Goal: Task Accomplishment & Management: Complete application form

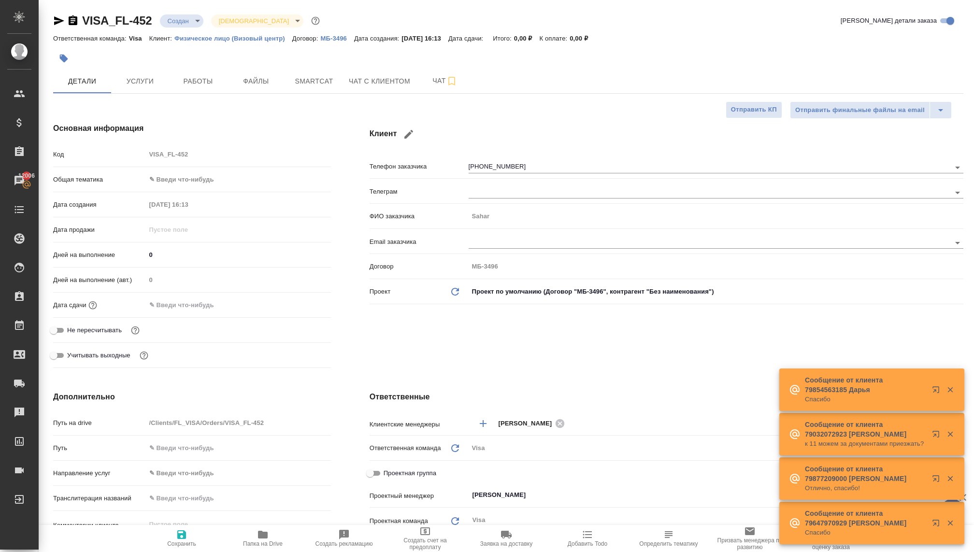
select select "RU"
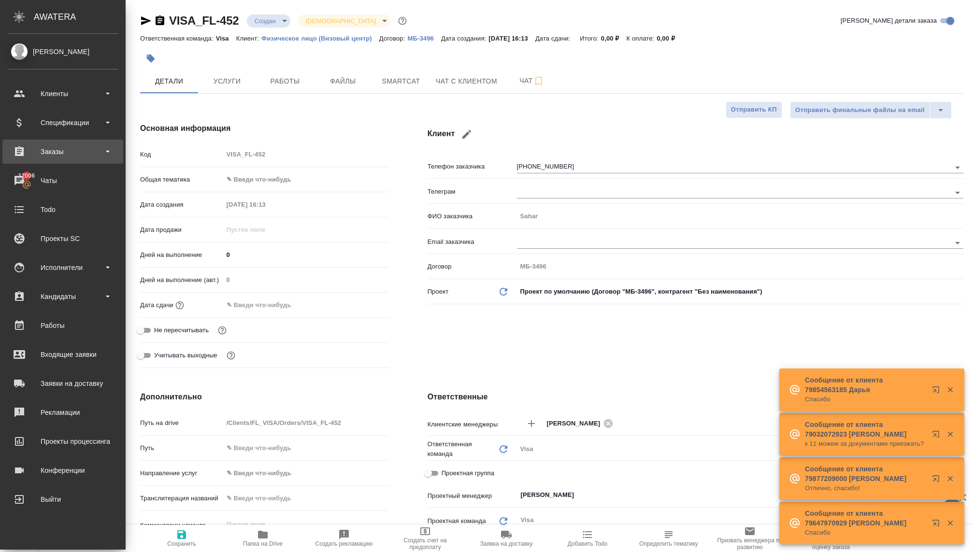
click at [34, 153] on div "Заказы" at bounding box center [62, 151] width 111 height 14
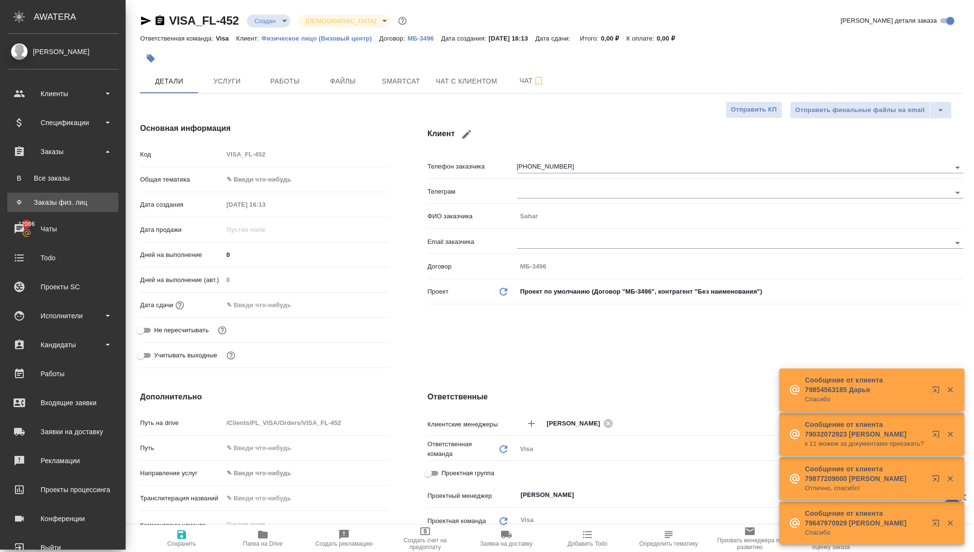
click at [31, 199] on div "Заказы физ. лиц" at bounding box center [62, 203] width 101 height 10
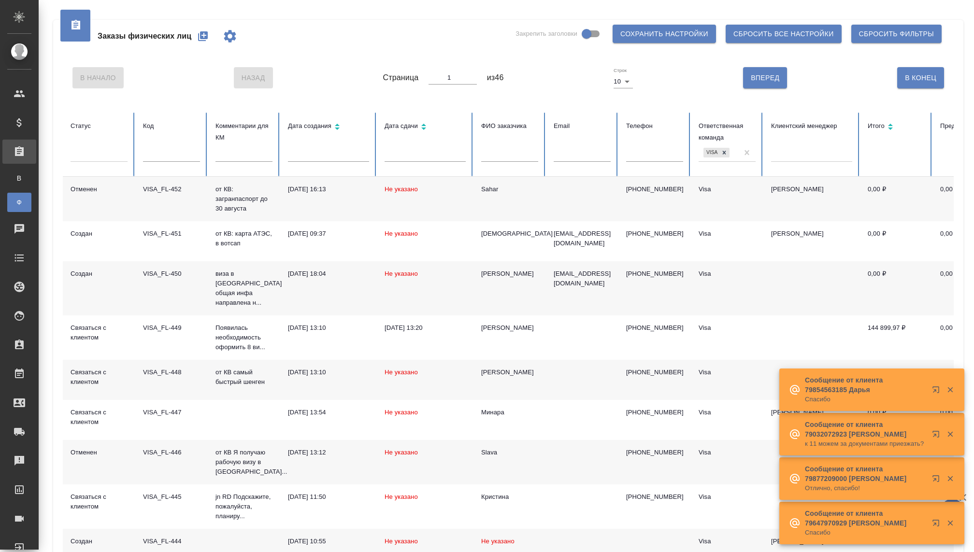
click at [944, 380] on button "button" at bounding box center [937, 391] width 23 height 23
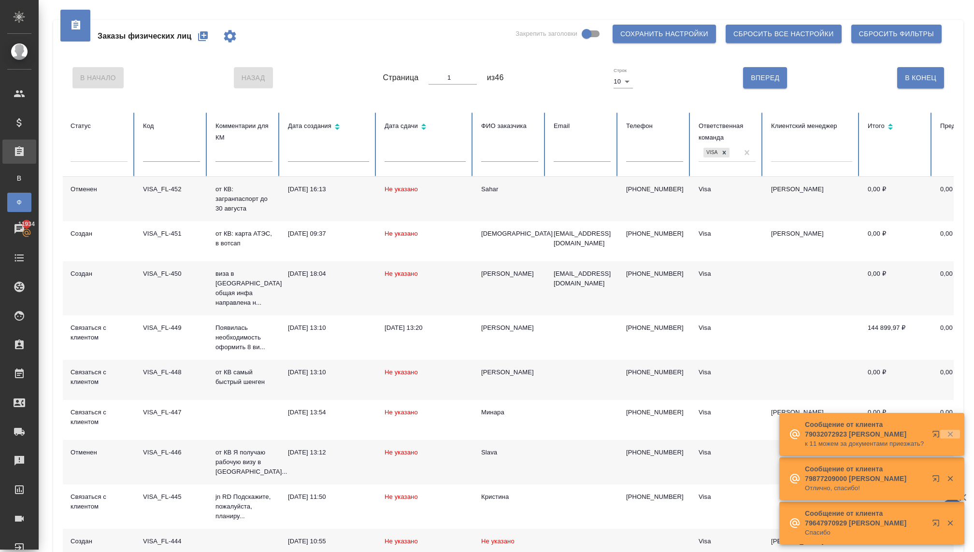
click at [951, 430] on icon "button" at bounding box center [950, 434] width 9 height 9
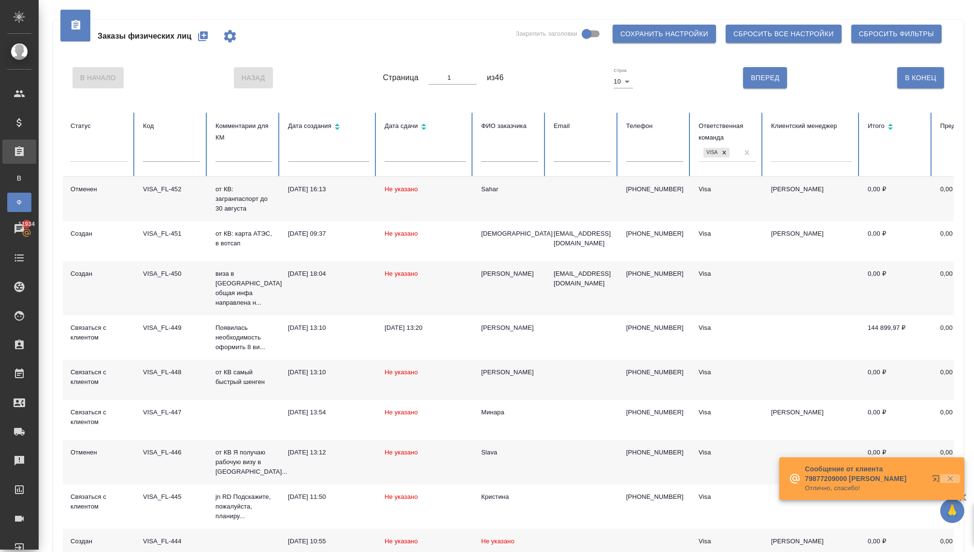
click at [949, 482] on icon "button" at bounding box center [950, 478] width 9 height 9
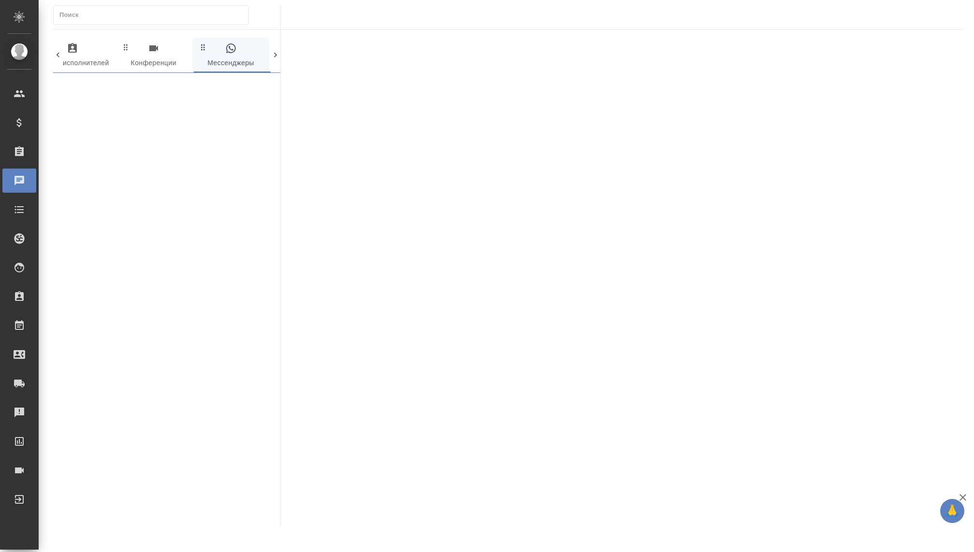
scroll to position [0, 497]
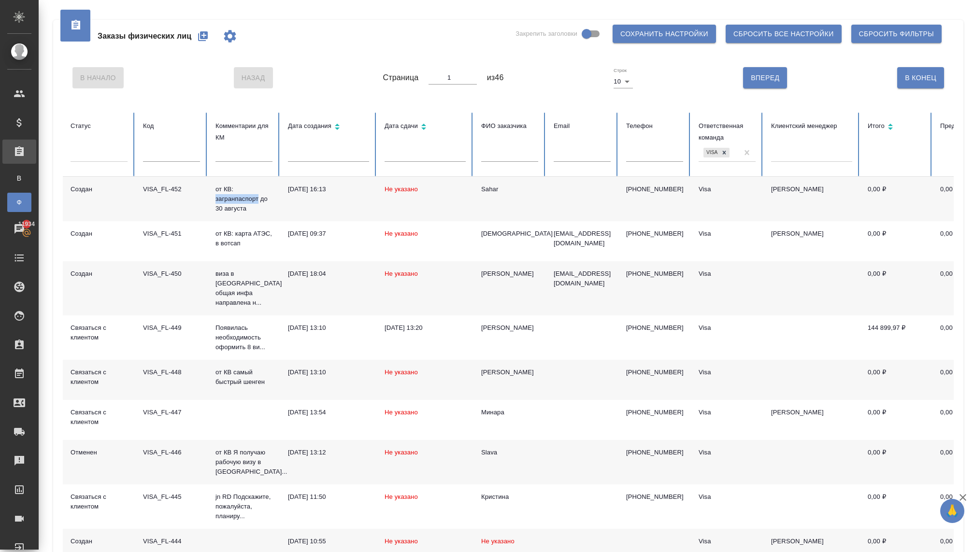
click at [208, 37] on icon "button" at bounding box center [203, 36] width 10 height 10
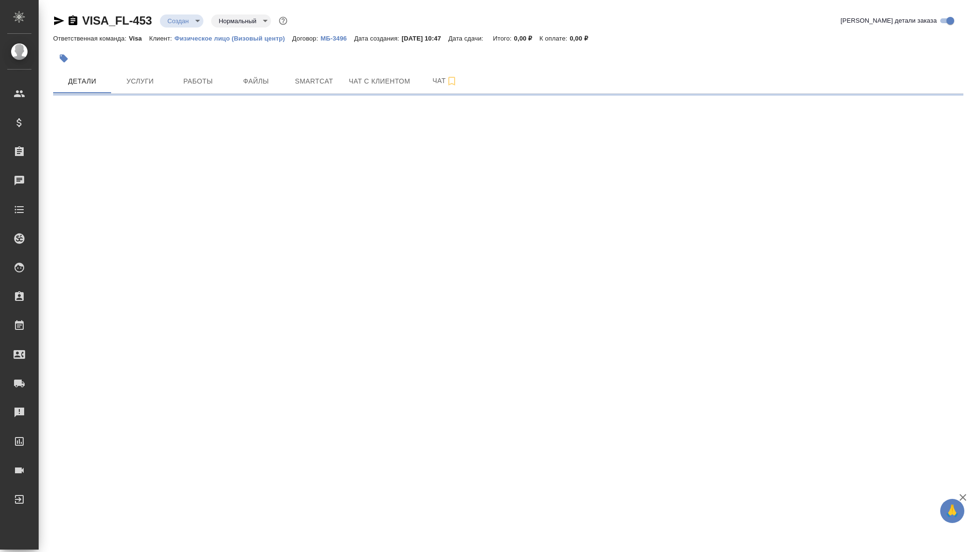
select select "RU"
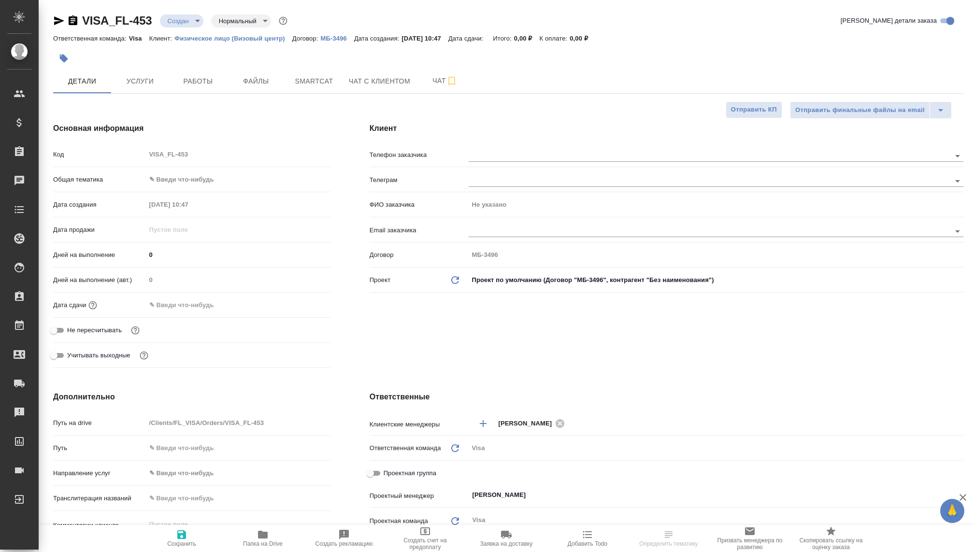
type textarea "x"
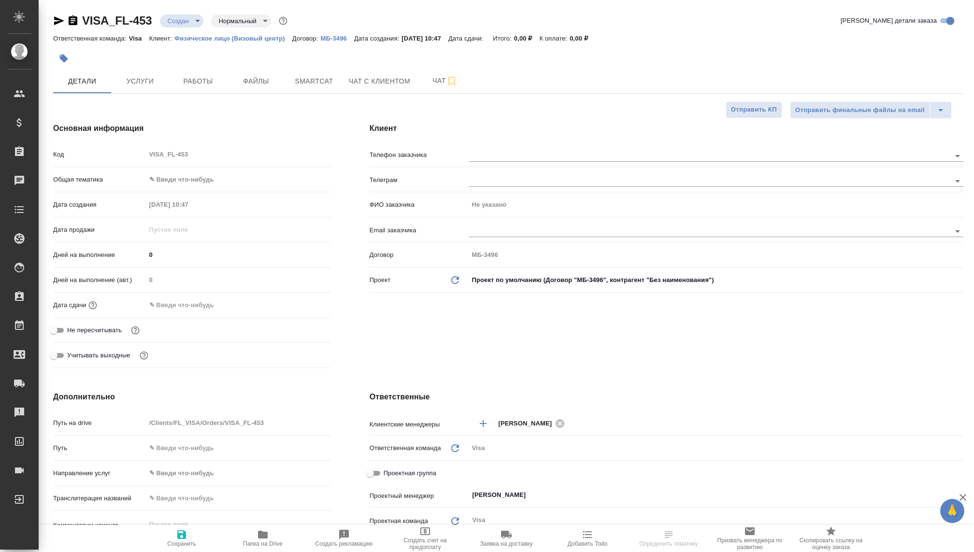
type textarea "x"
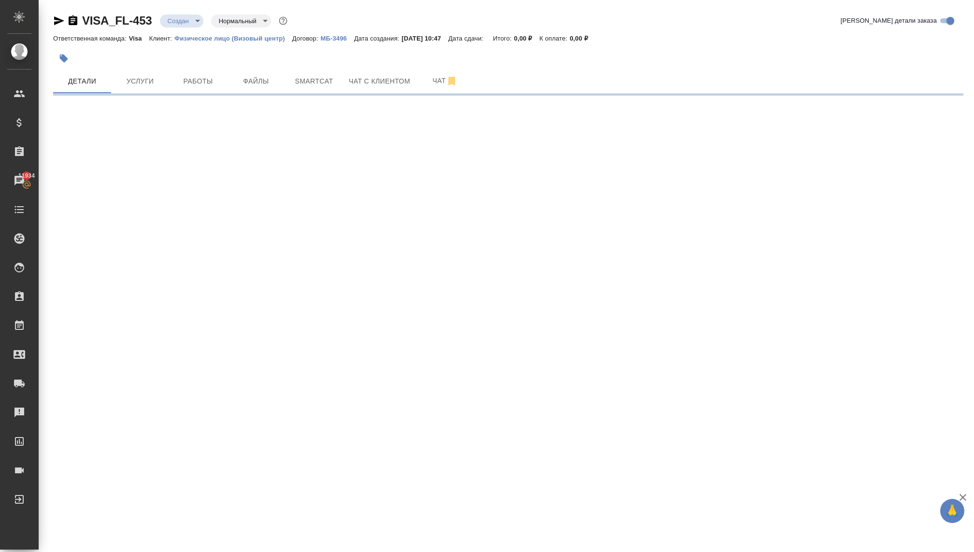
select select "RU"
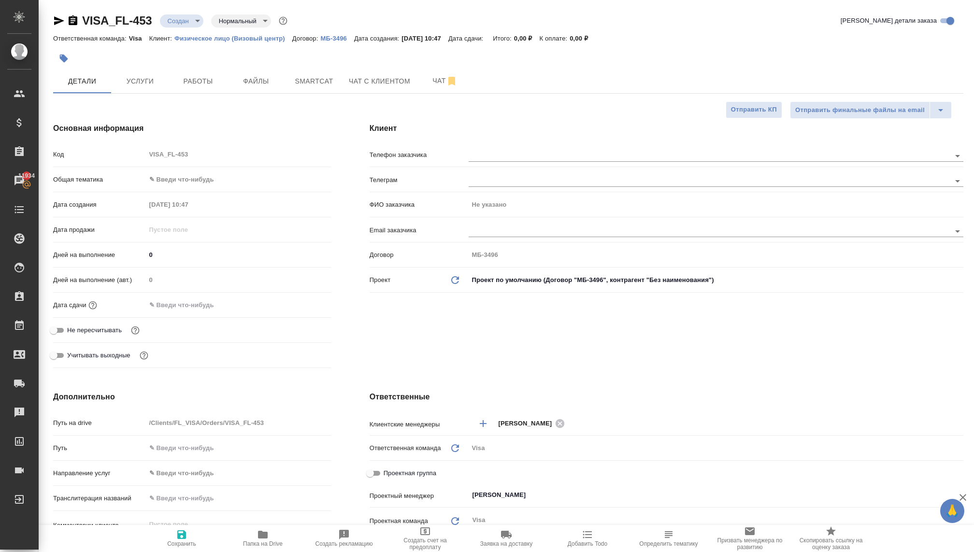
type textarea "x"
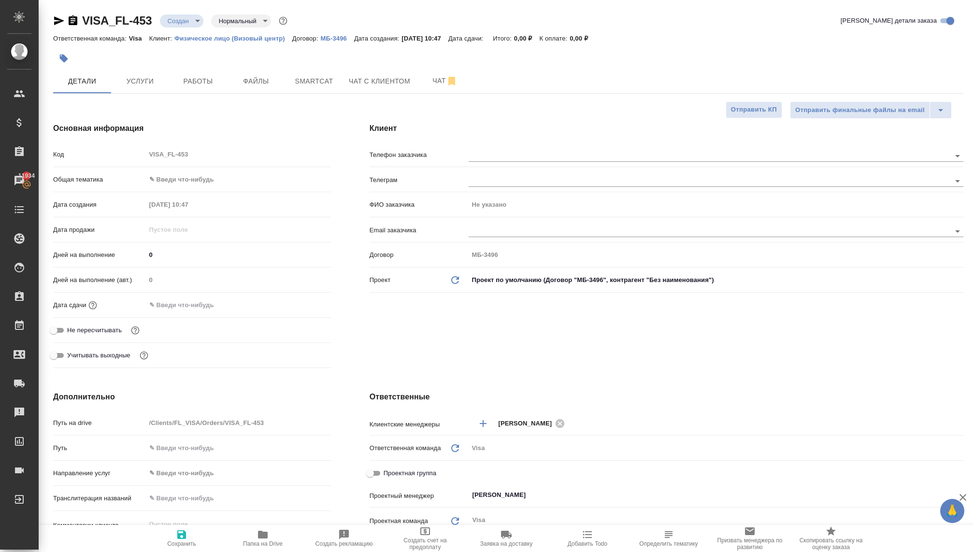
type textarea "x"
click at [173, 24] on body "🙏 .cls-1 fill:#fff; AWATERA Kovaleva Ekaterina Клиенты Спецификации Заказы 1193…" at bounding box center [487, 276] width 974 height 552
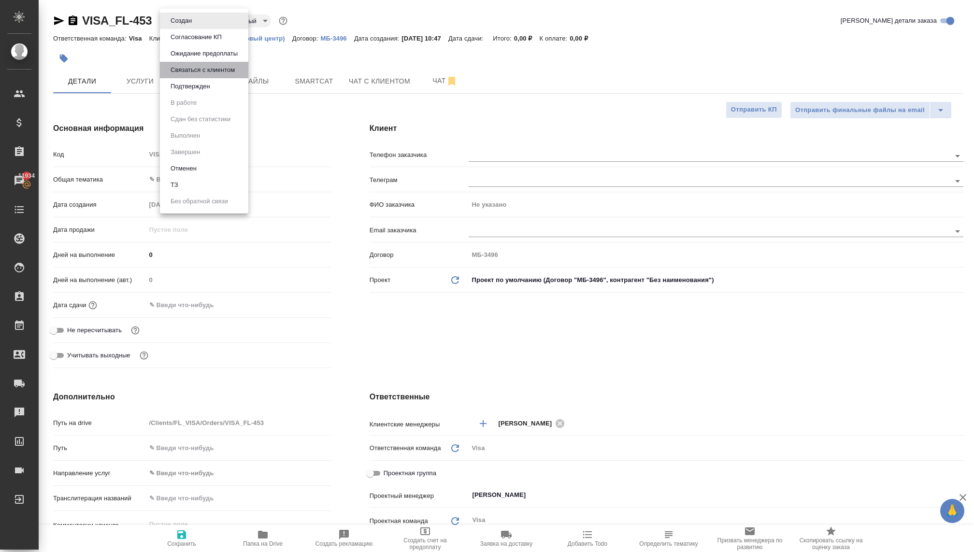
click at [181, 71] on button "Связаться с клиентом" at bounding box center [203, 70] width 70 height 11
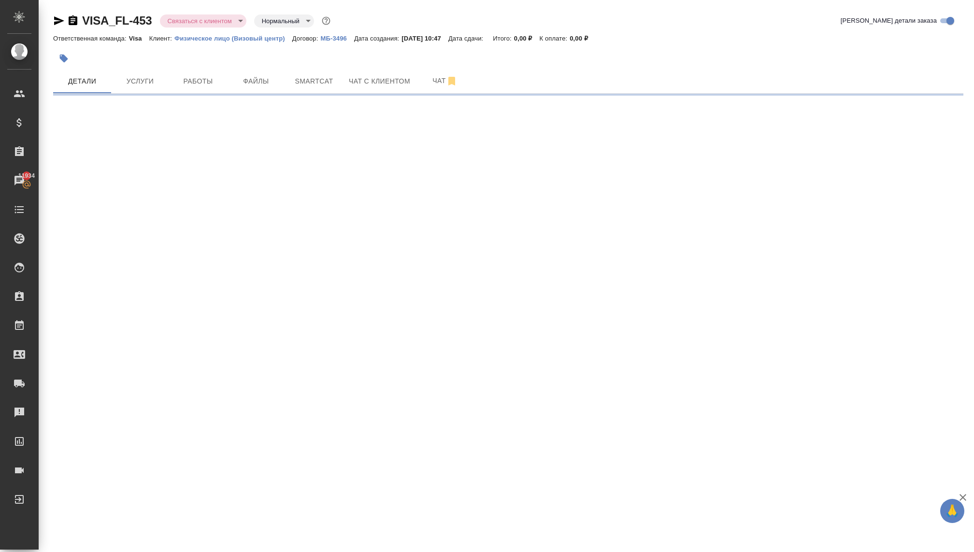
select select "RU"
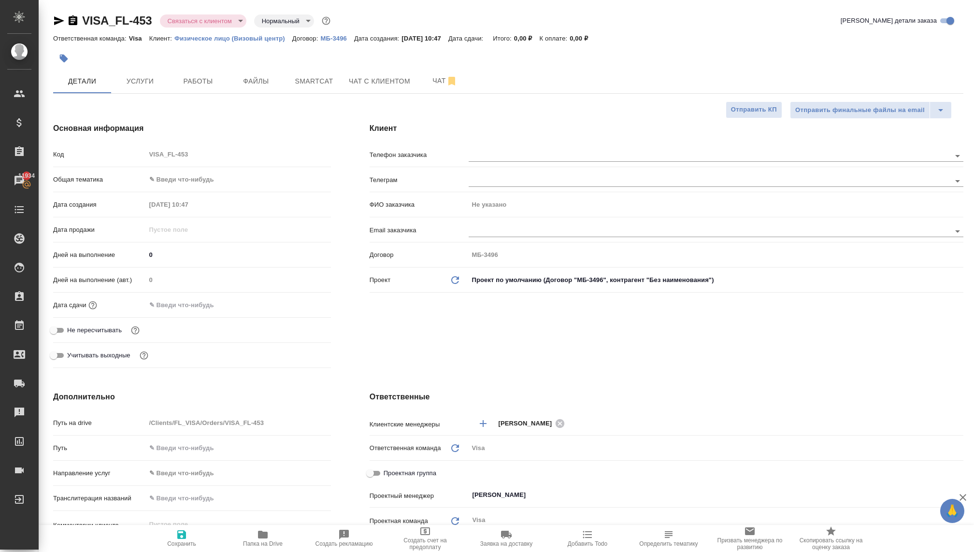
type textarea "x"
click at [185, 25] on body "🙏 .cls-1 fill:#fff; AWATERA Kovaleva Ekaterina Клиенты Спецификации Заказы 1193…" at bounding box center [487, 276] width 974 height 552
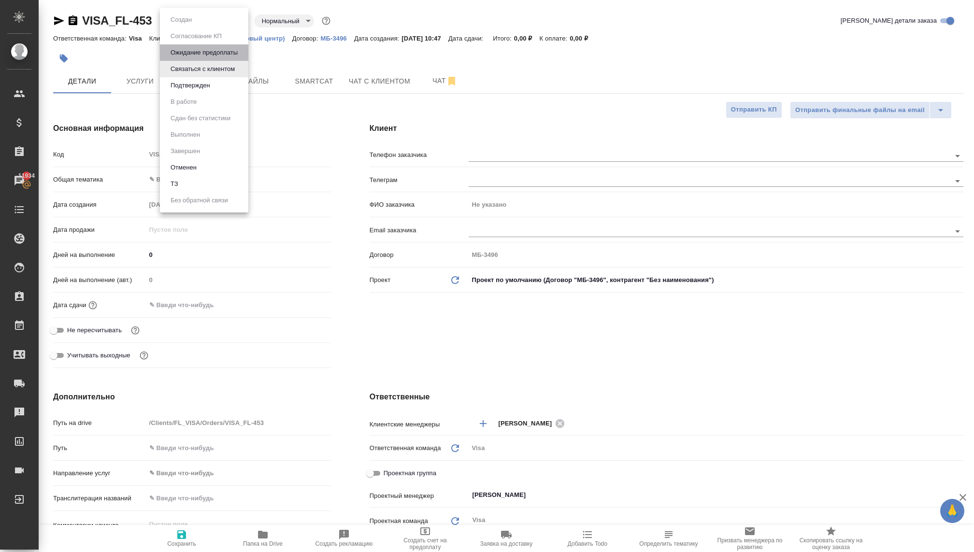
click at [190, 49] on button "Ожидание предоплаты" at bounding box center [204, 52] width 73 height 11
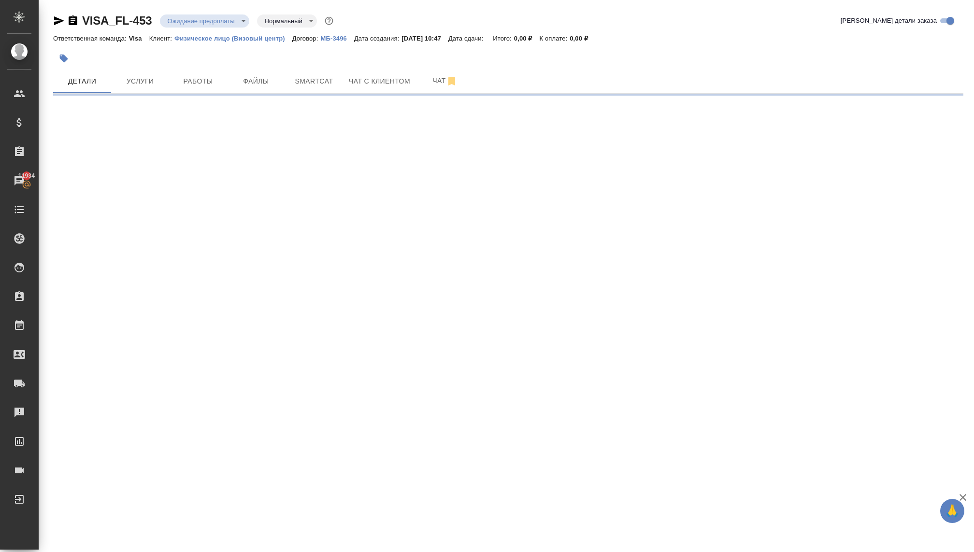
select select "RU"
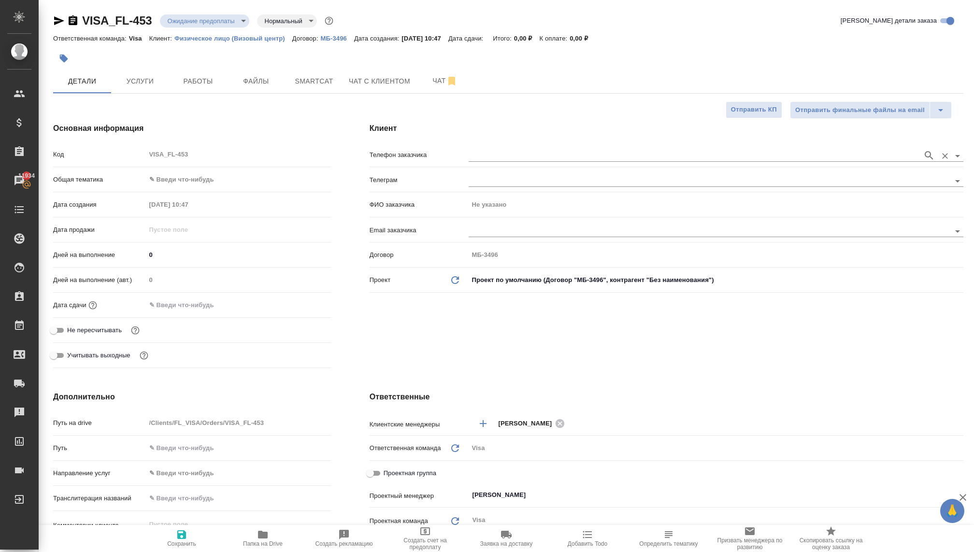
click at [482, 157] on input "text" at bounding box center [693, 156] width 449 height 12
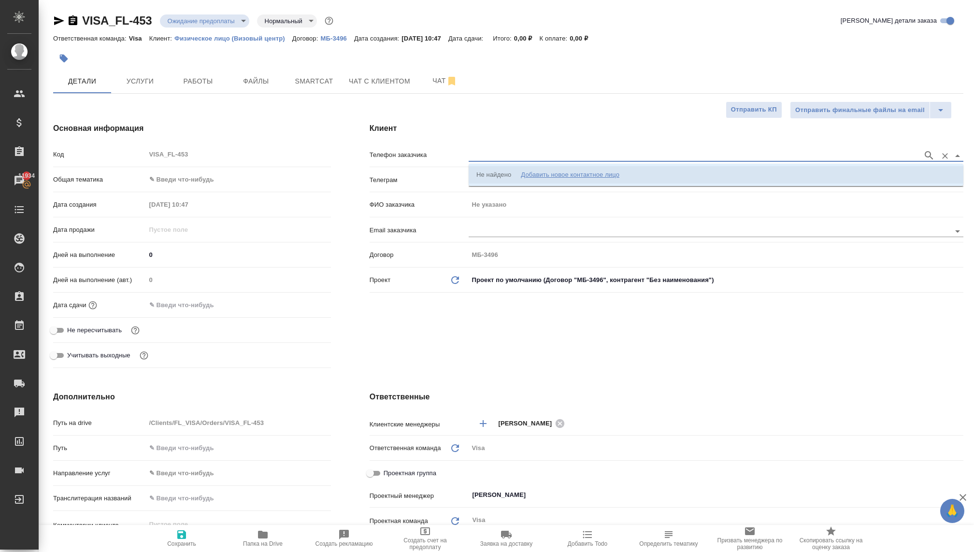
click at [575, 180] on li "Не найдено Добавить новое контактное лицо" at bounding box center [716, 174] width 495 height 17
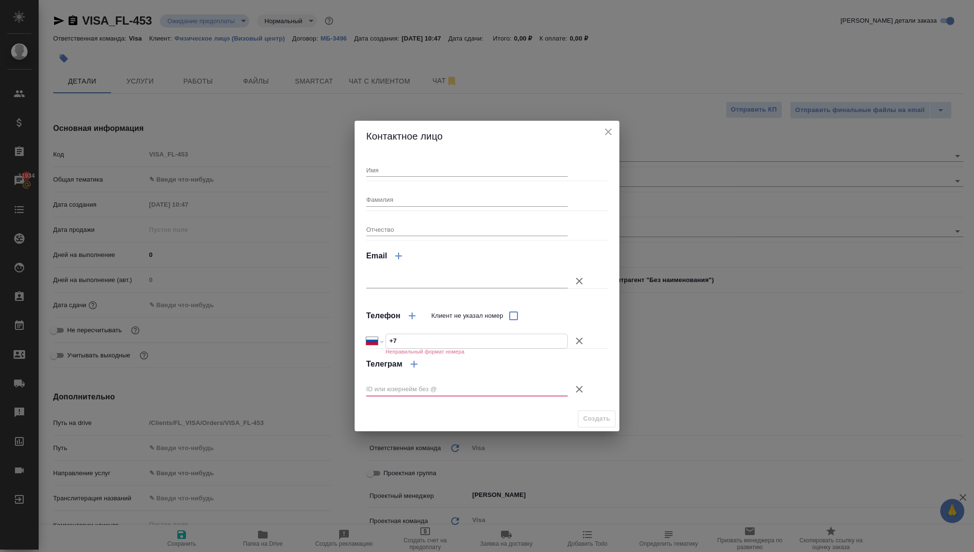
click at [408, 337] on input "+7" at bounding box center [476, 341] width 181 height 14
type textarea "x"
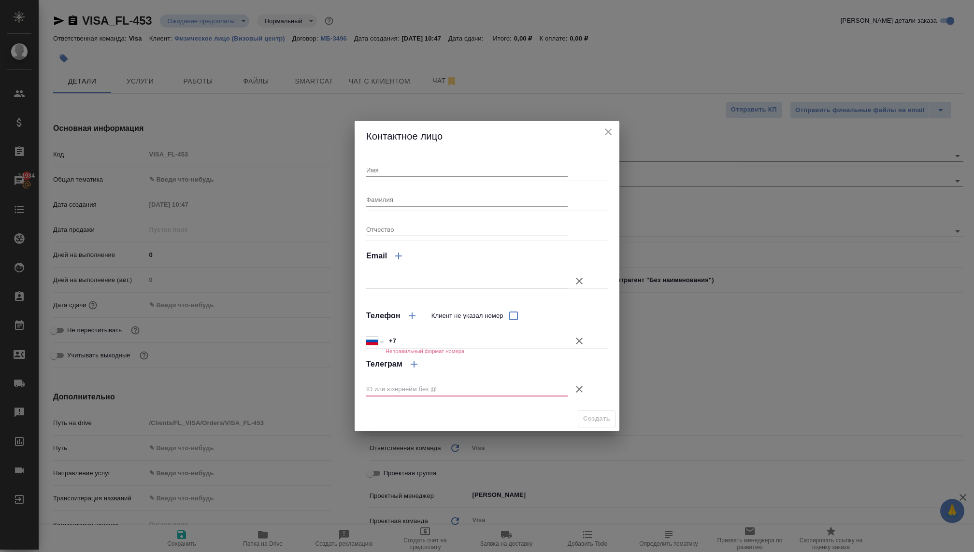
type textarea "x"
click at [409, 379] on div at bounding box center [478, 389] width 225 height 27
click at [410, 387] on input "text" at bounding box center [466, 390] width 201 height 14
paste input "@svartanyan"
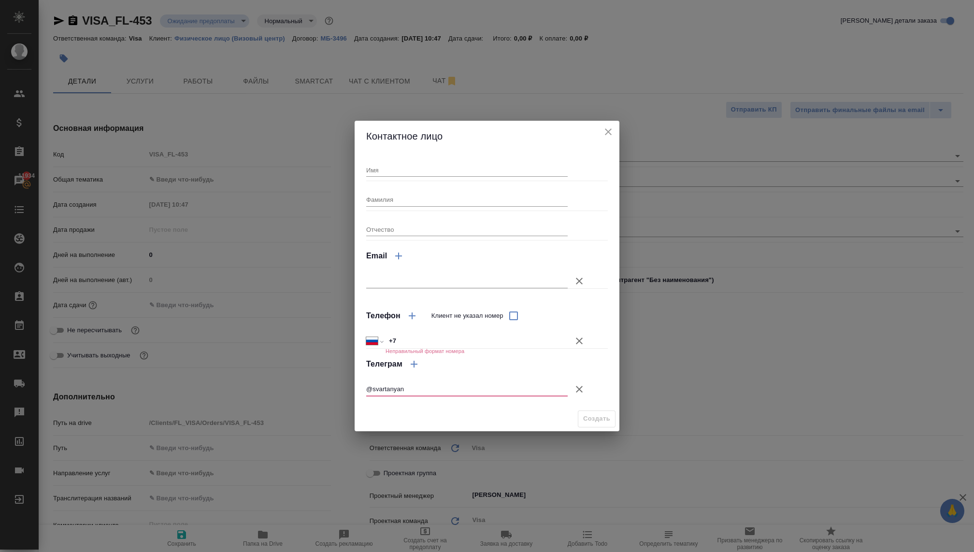
click at [371, 386] on input "@svartanyan" at bounding box center [466, 390] width 201 height 14
type input "svartanyan"
click at [509, 315] on input "Клиент не указал номер" at bounding box center [513, 316] width 20 height 20
checkbox input "true"
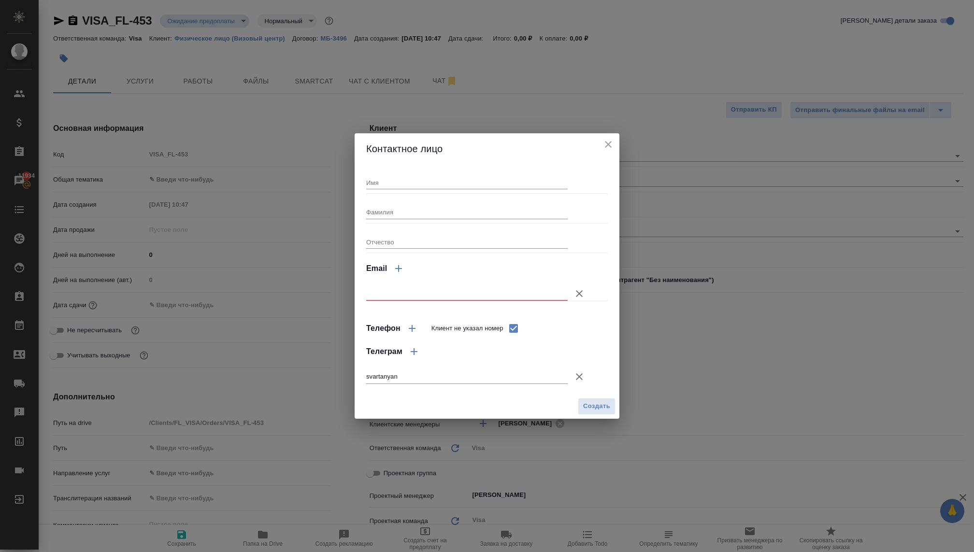
click at [395, 177] on input "Имя" at bounding box center [466, 183] width 201 height 14
type input "Сати"
click at [393, 208] on input "Фамилия" at bounding box center [466, 212] width 201 height 14
type input "Вартанян"
click at [576, 295] on icon "button" at bounding box center [580, 294] width 12 height 12
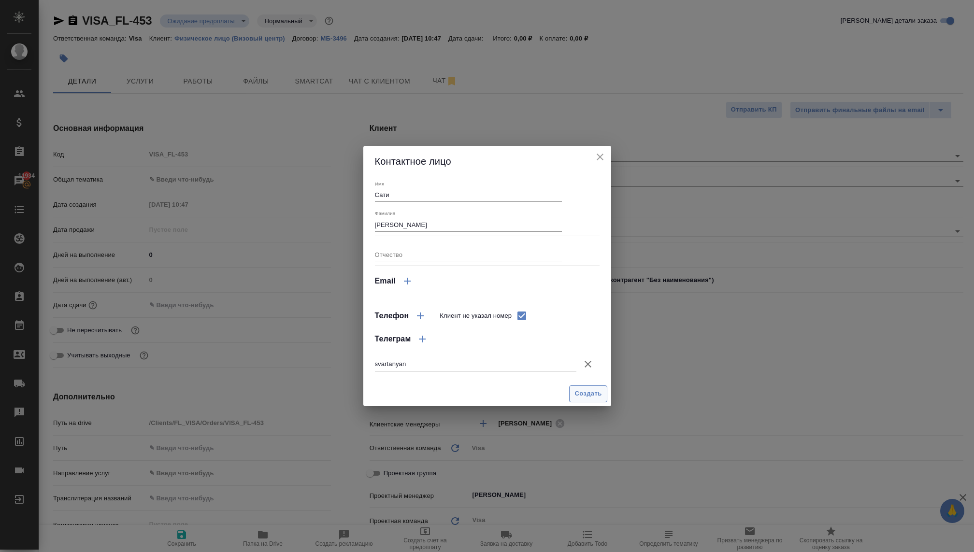
click at [583, 388] on button "Создать" at bounding box center [588, 394] width 38 height 17
type input "Вартанян Сати"
type textarea "x"
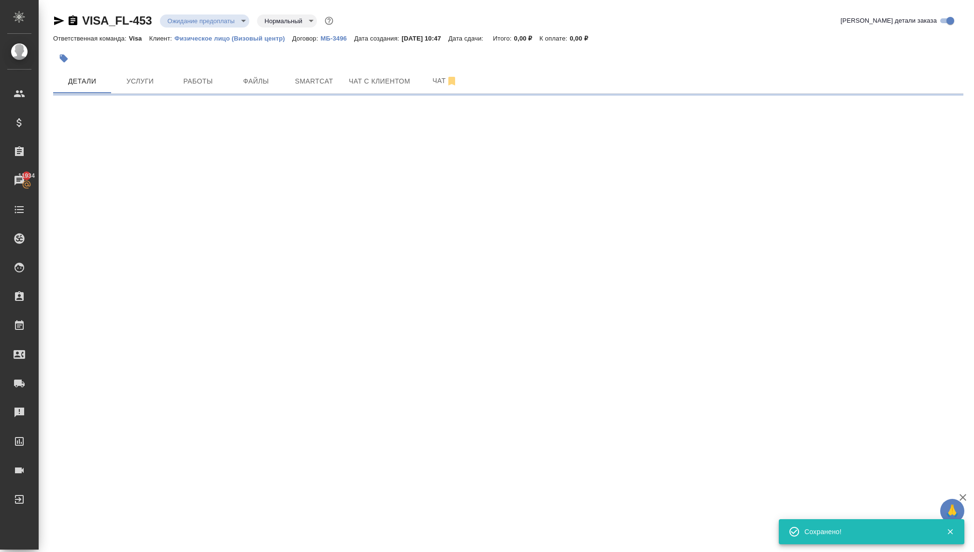
type input "holyTrinity"
select select "RU"
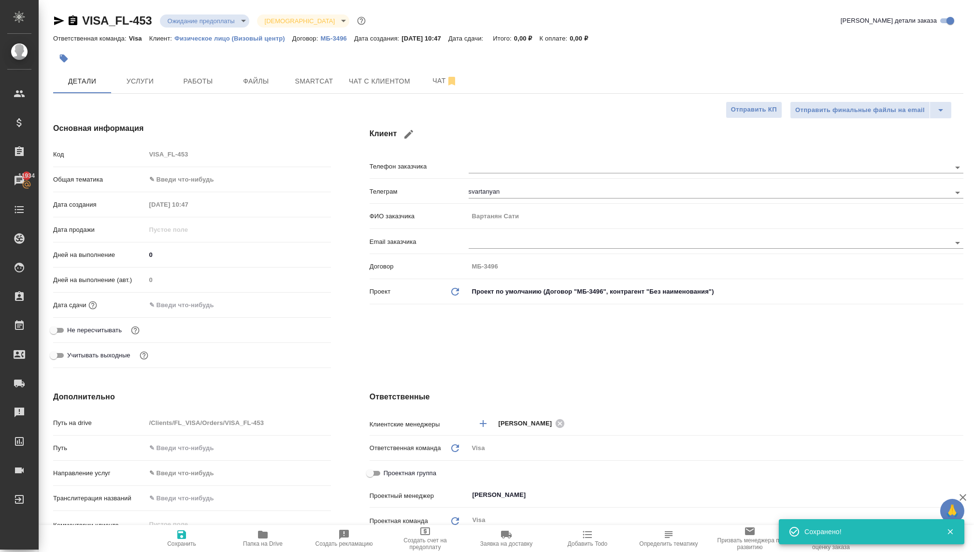
type textarea "x"
click at [146, 301] on input "text" at bounding box center [188, 305] width 85 height 14
click at [301, 300] on icon "button" at bounding box center [303, 305] width 12 height 12
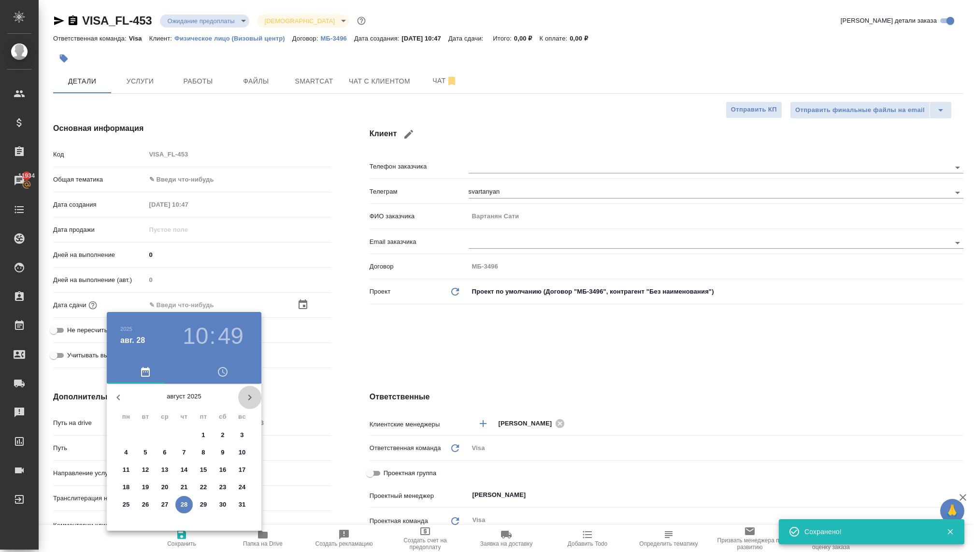
click at [247, 390] on button "button" at bounding box center [249, 397] width 23 height 23
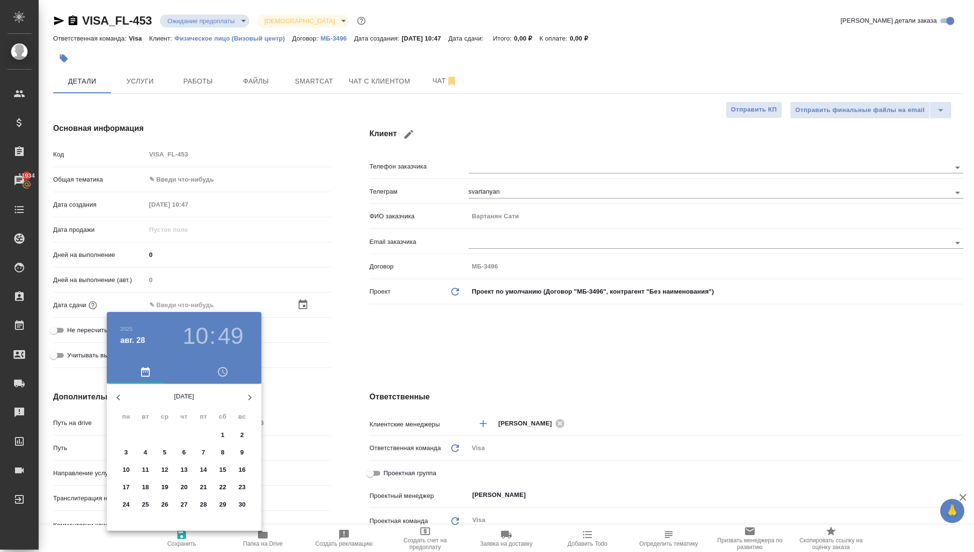
click at [236, 505] on span "30" at bounding box center [241, 505] width 17 height 10
type input "30.11.2025 10:49"
type textarea "x"
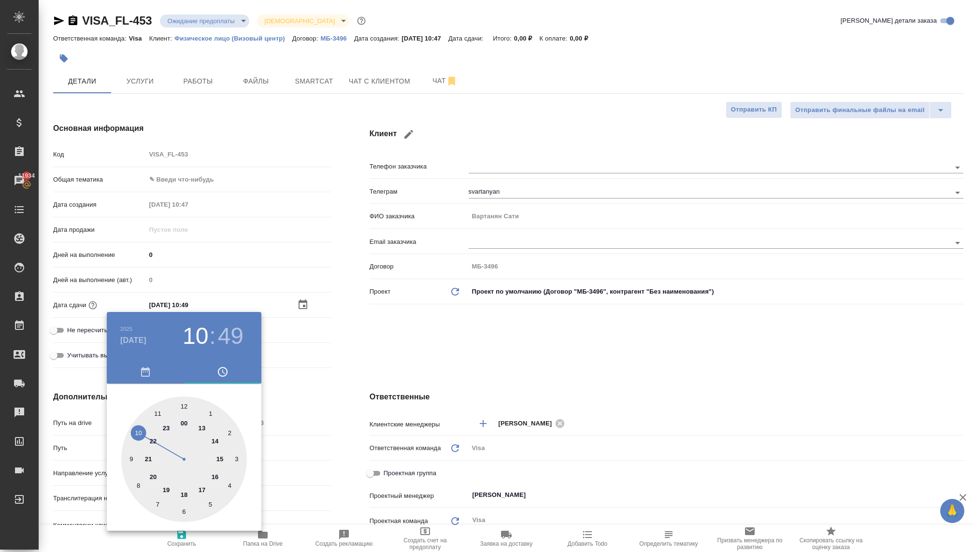
click at [372, 344] on div at bounding box center [487, 276] width 974 height 552
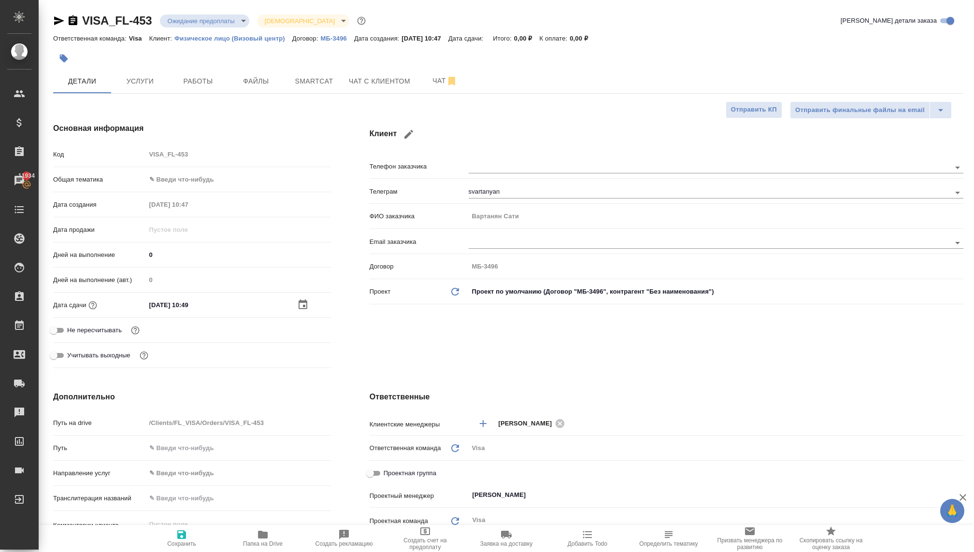
click at [172, 174] on body "🙏 .cls-1 fill:#fff; AWATERA Kovaleva Ekaterina Клиенты Спецификации Заказы 1193…" at bounding box center [487, 276] width 974 height 552
click at [176, 272] on li "Юридическая/Финансовая" at bounding box center [238, 271] width 185 height 15
type input "yr-fn"
type textarea "x"
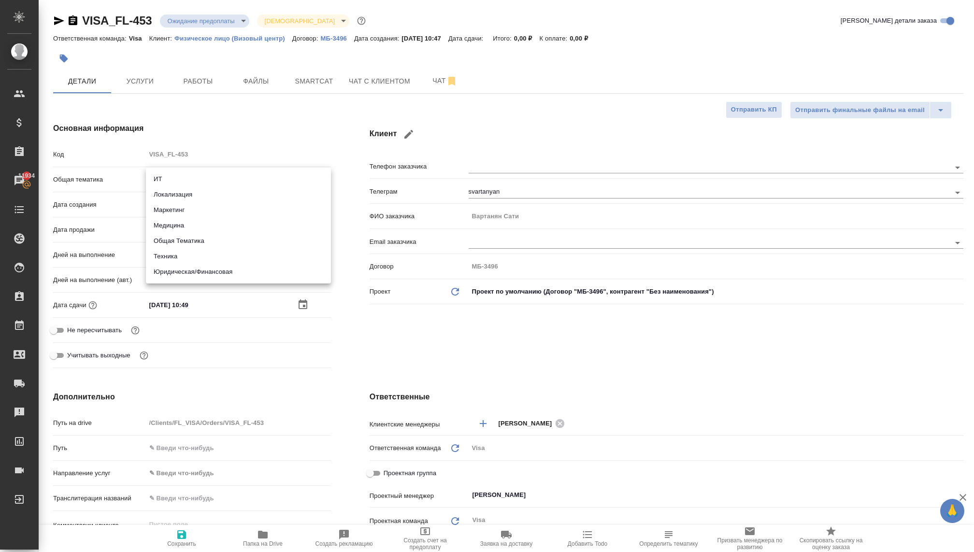
type textarea "x"
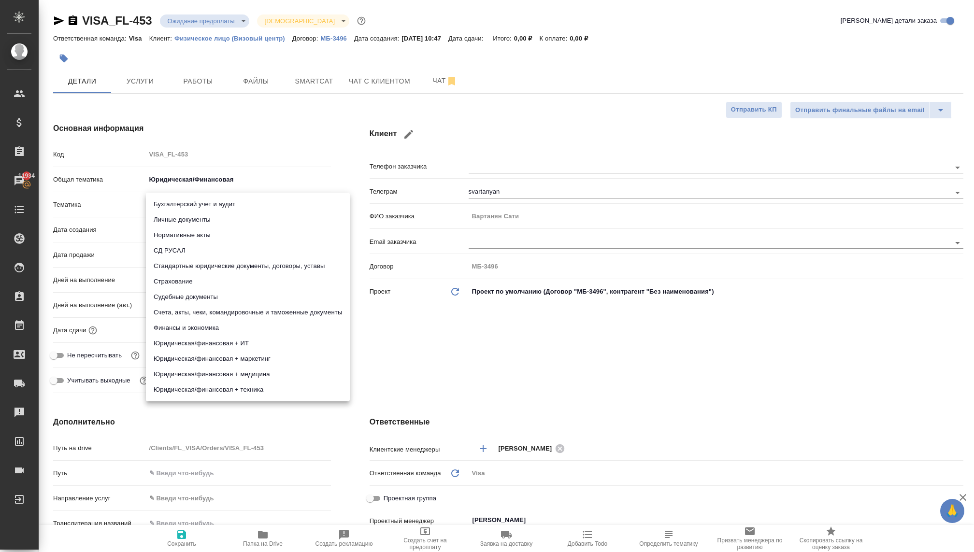
click at [154, 202] on body "🙏 .cls-1 fill:#fff; AWATERA Kovaleva Ekaterina Клиенты Спецификации Заказы 1193…" at bounding box center [487, 276] width 974 height 552
click at [177, 218] on li "Личные документы" at bounding box center [248, 219] width 204 height 15
type textarea "x"
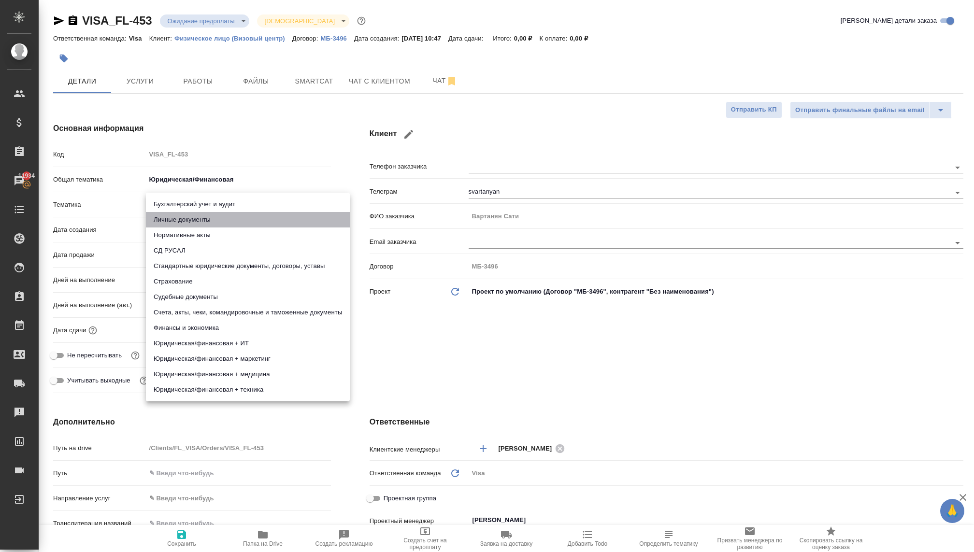
type input "5a8b8b956a9677013d343cfe"
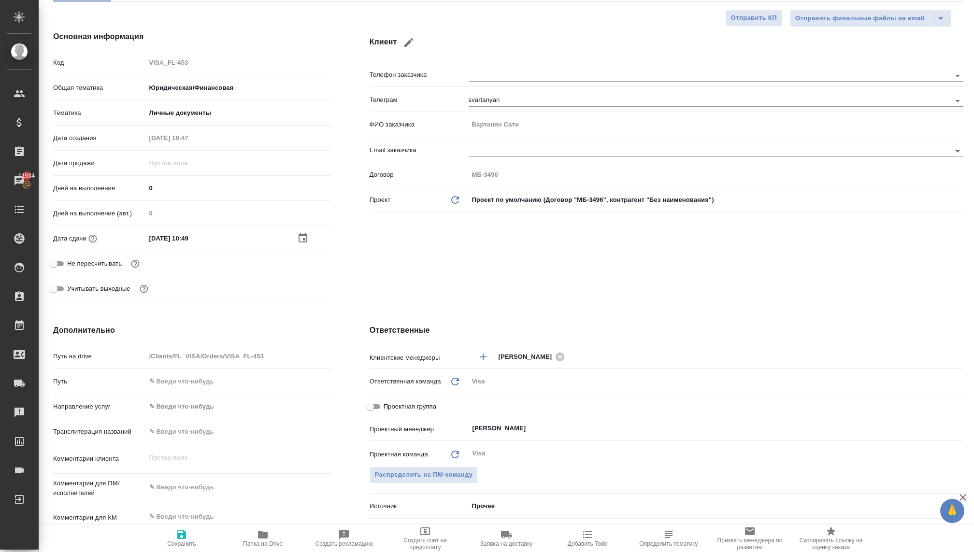
scroll to position [99, 0]
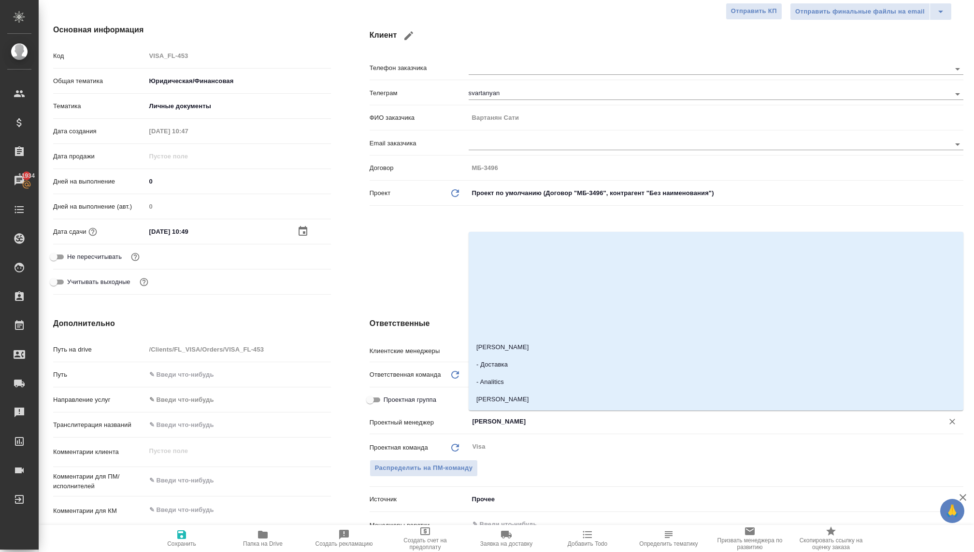
click at [502, 421] on input "Раднаева Саяна" at bounding box center [700, 422] width 457 height 12
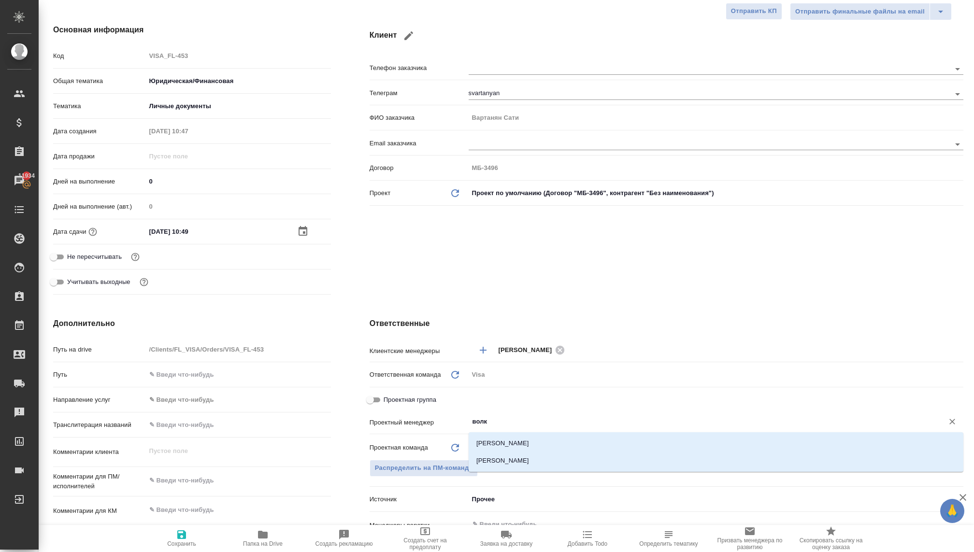
type input "волко"
click at [510, 461] on li "Волкова Кристина" at bounding box center [716, 460] width 495 height 17
type textarea "x"
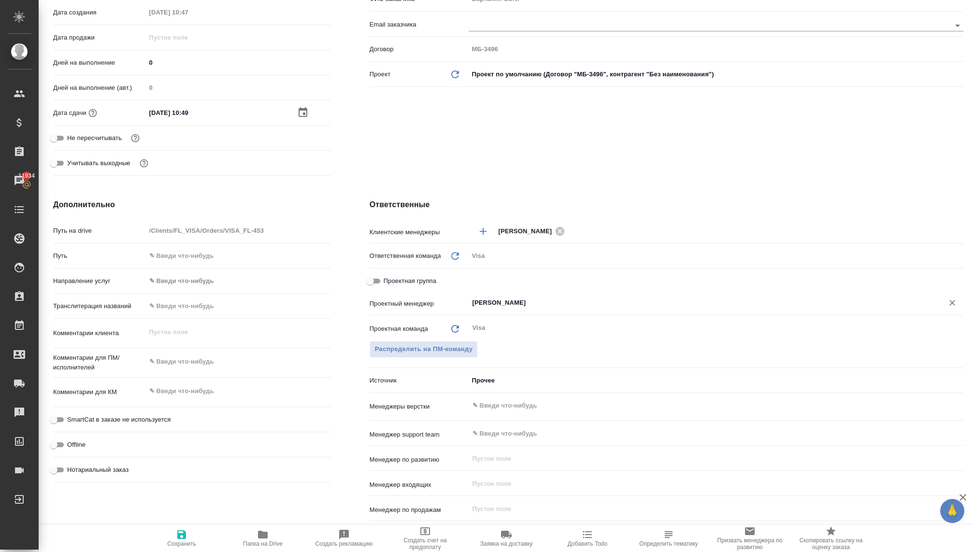
scroll to position [229, 0]
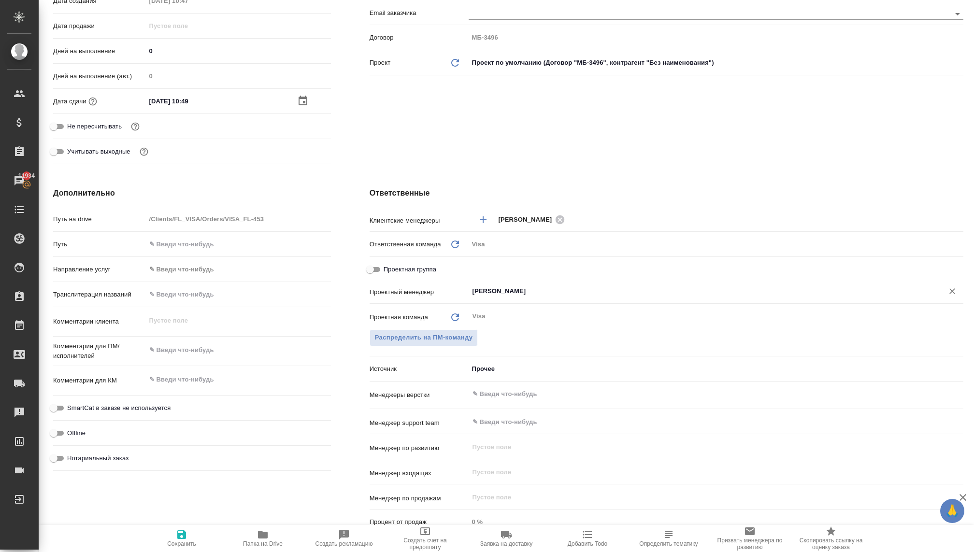
type input "Волкова Кристина"
type textarea "x"
click at [171, 373] on textarea at bounding box center [238, 380] width 185 height 16
type textarea "x"
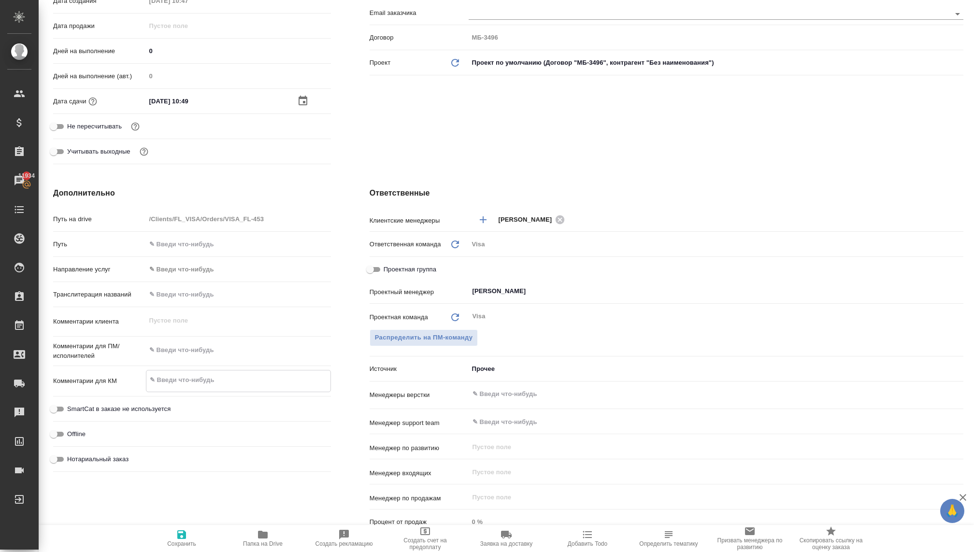
type textarea "Ф"
type textarea "x"
type textarea "Фр"
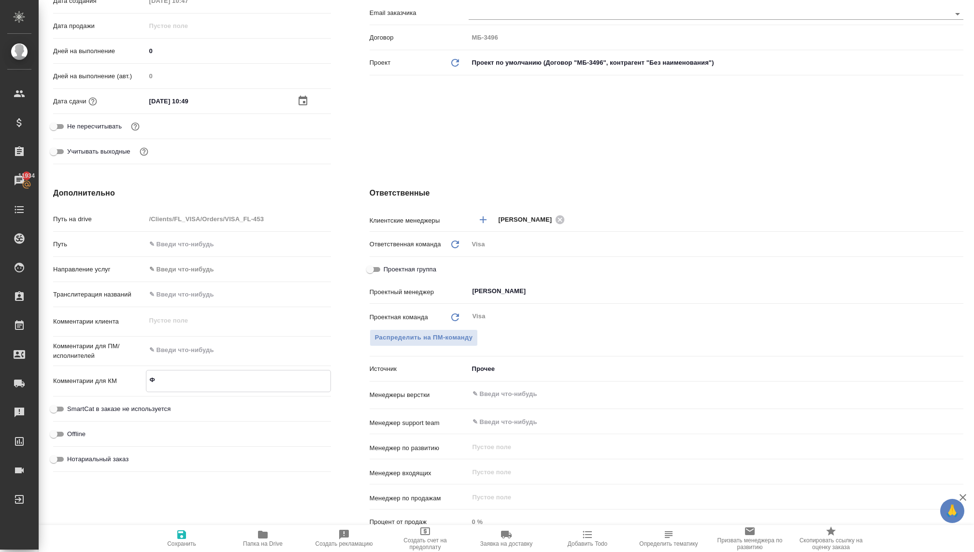
type textarea "x"
type textarea "Фра"
type textarea "x"
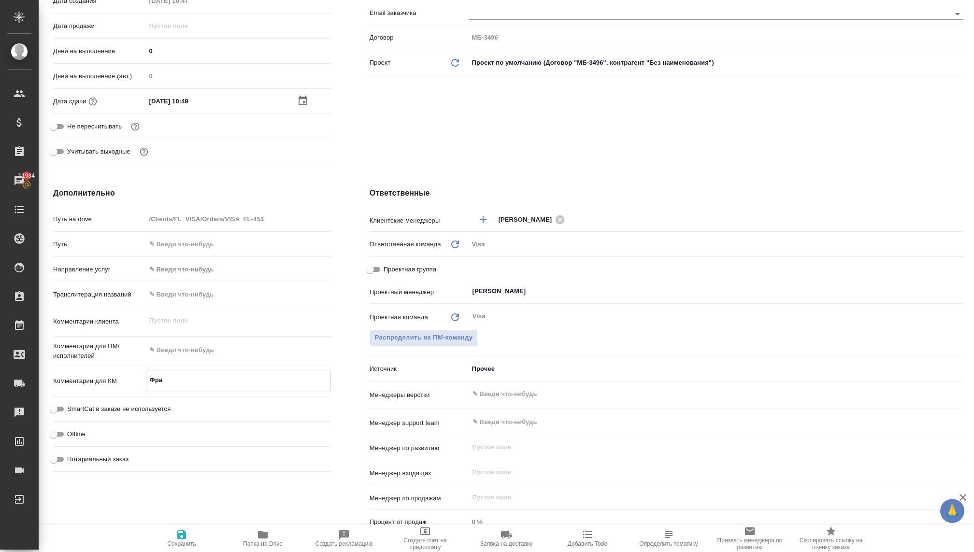
type textarea "x"
type textarea "Фран"
type textarea "x"
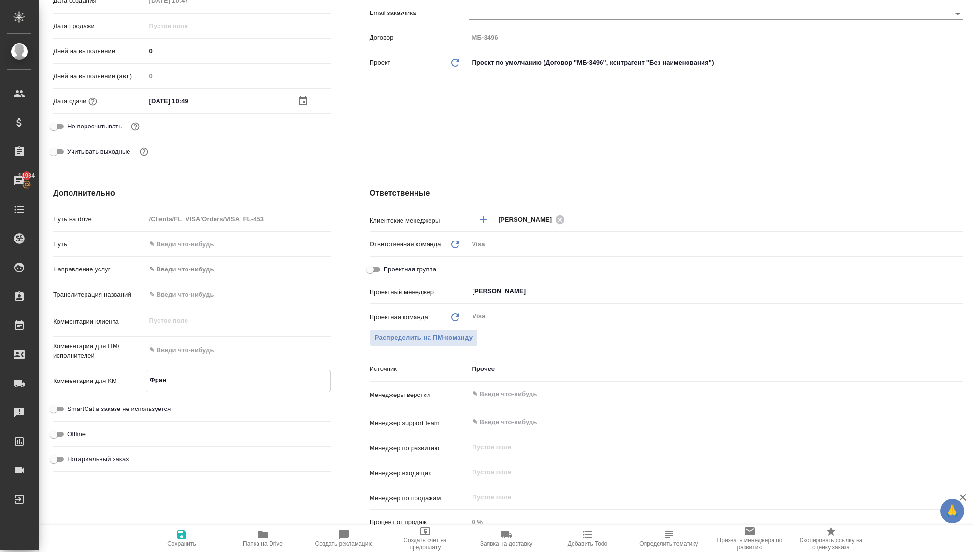
type textarea "x"
type textarea "Франц"
type textarea "x"
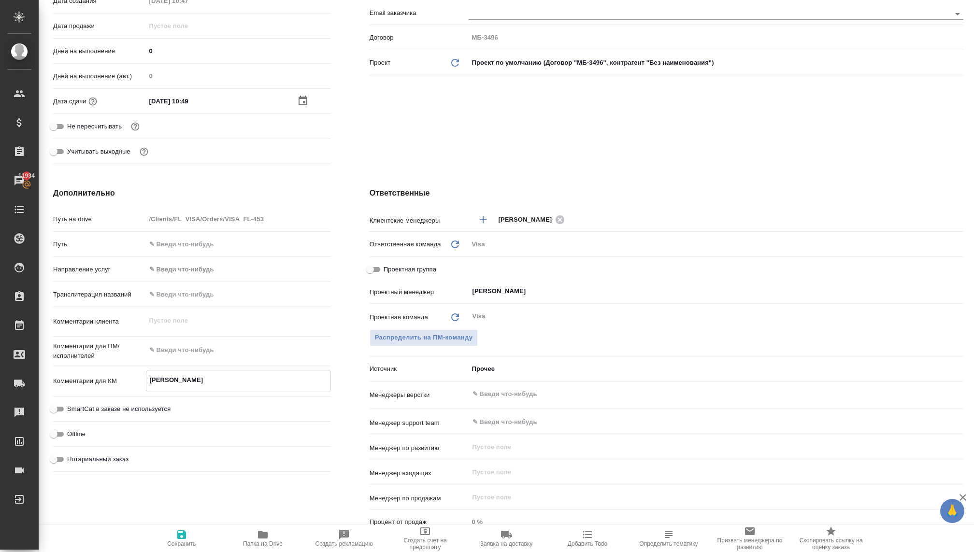
type textarea "Франци"
type textarea "x"
type textarea "Франция"
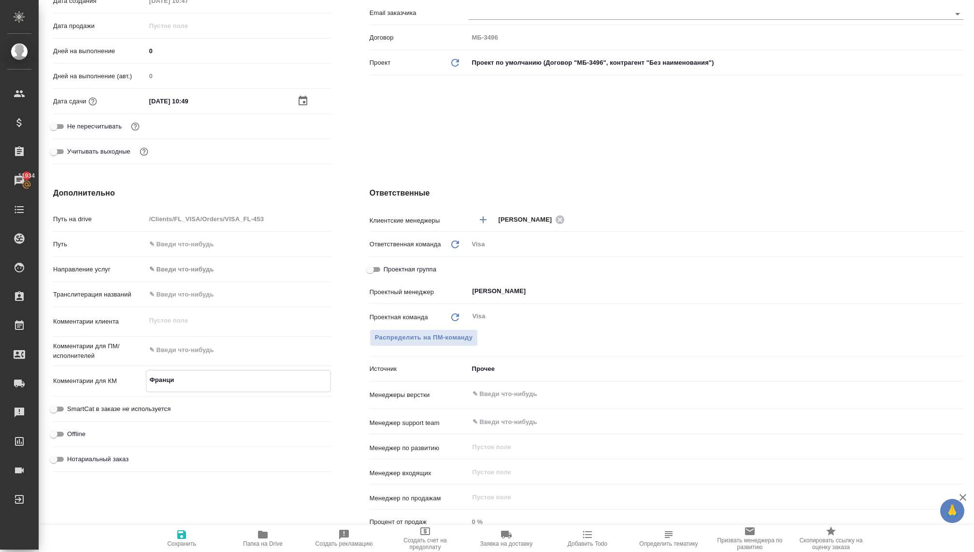
type textarea "x"
type textarea "Франция"
type textarea "x"
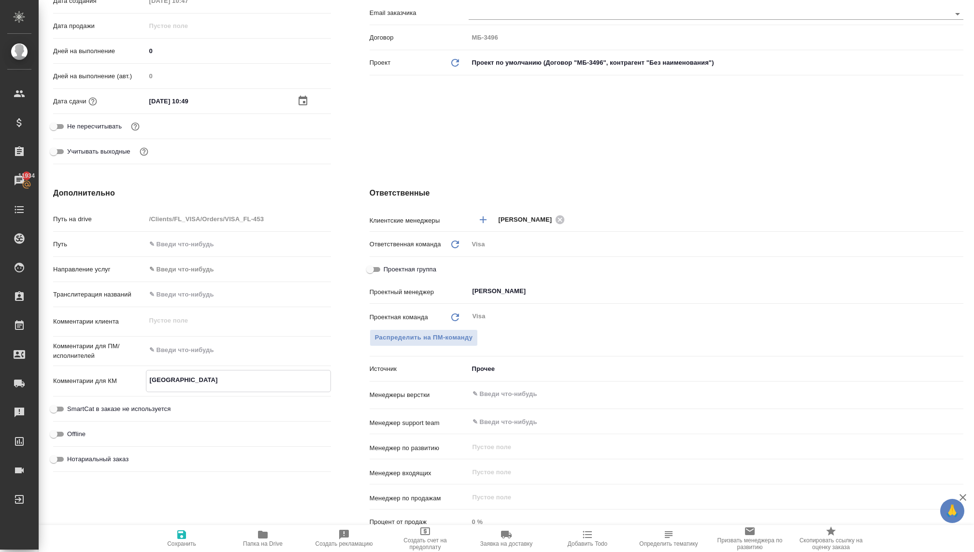
type textarea "x"
type textarea "Франция д"
type textarea "x"
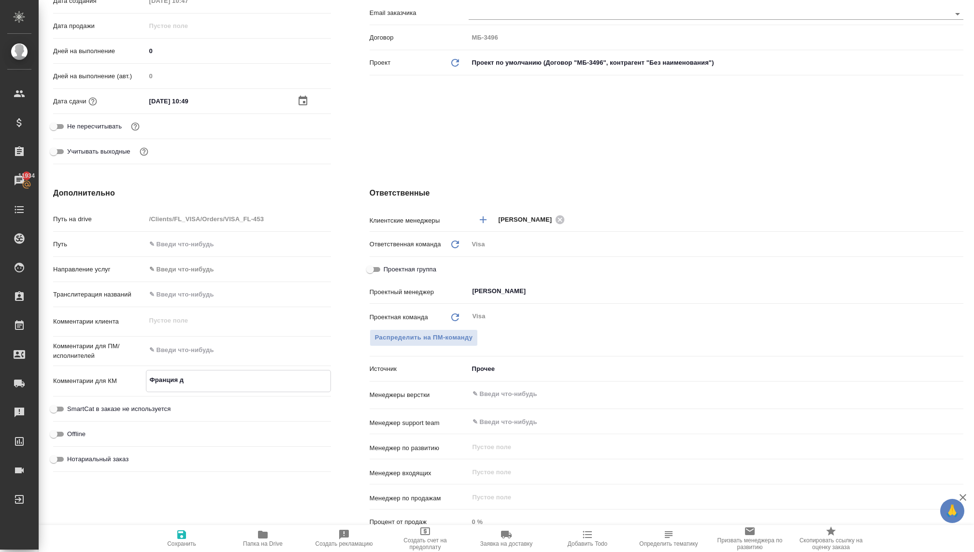
type textarea "x"
type textarea "Франция дл"
type textarea "x"
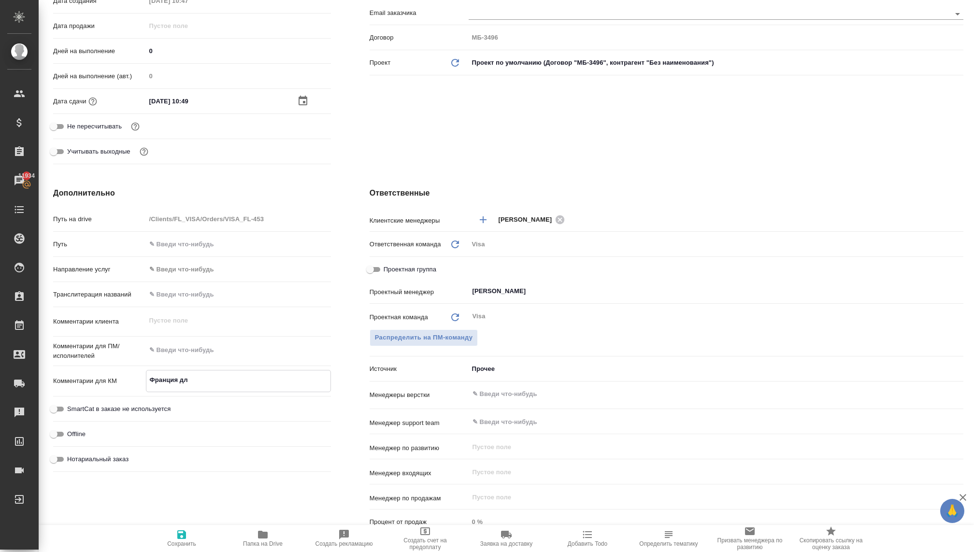
type textarea "Франция для"
type textarea "x"
type textarea "Франция для"
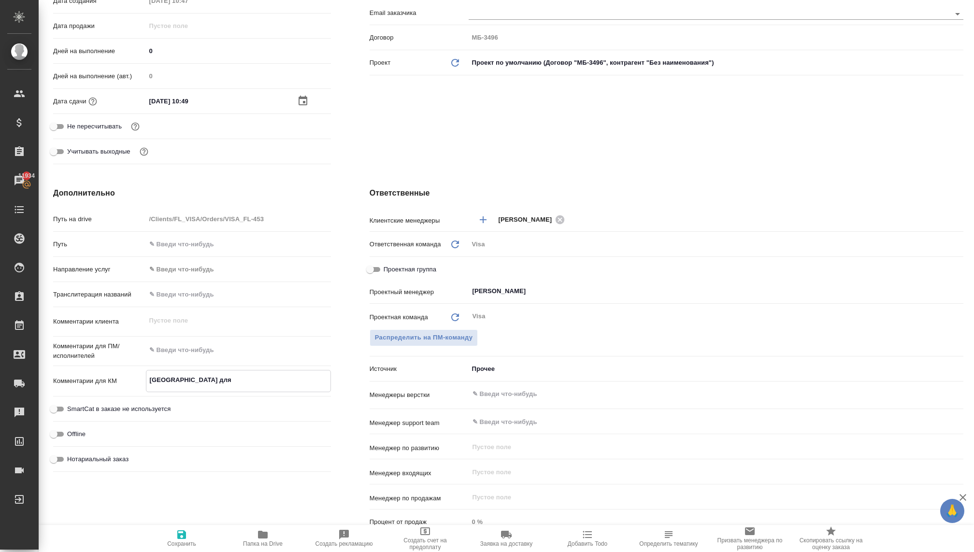
type textarea "x"
type textarea "Франция для п"
type textarea "x"
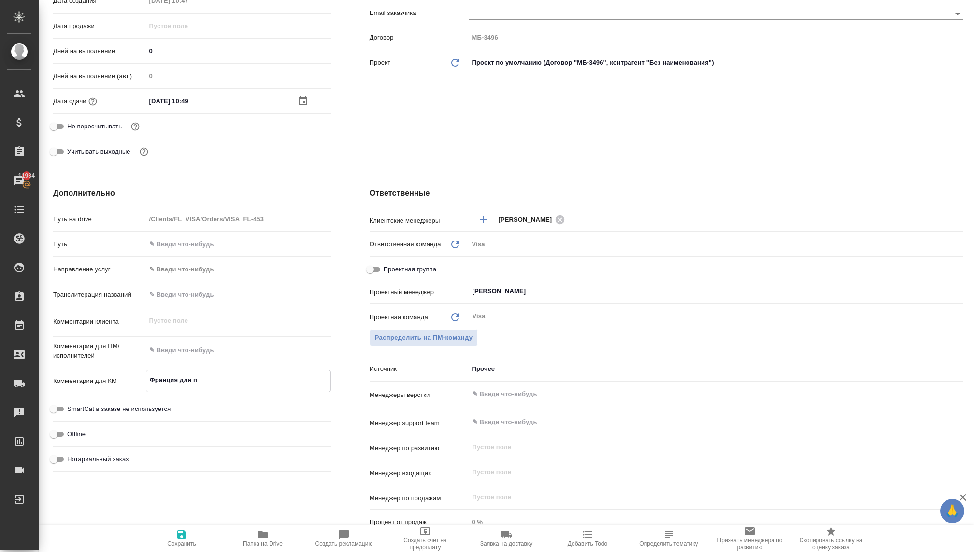
type textarea "x"
type textarea "Франция для по"
type textarea "x"
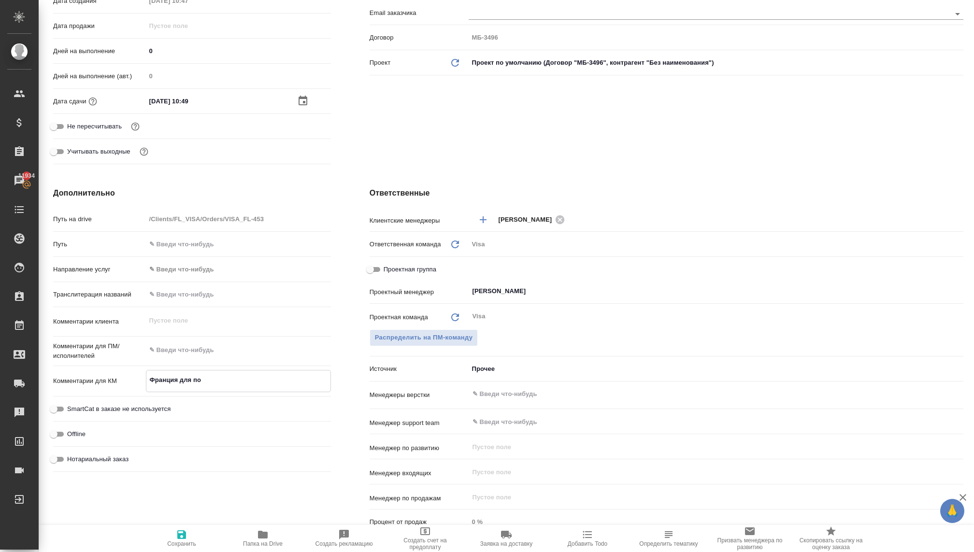
type textarea "x"
type textarea "Франция для пос"
type textarea "x"
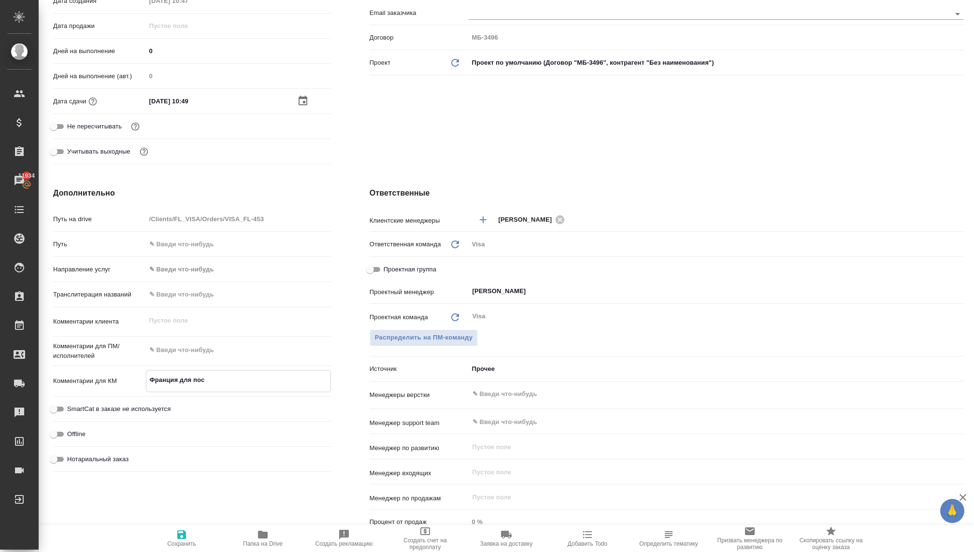
type textarea "Франция для посе"
type textarea "x"
type textarea "Франция для посещ"
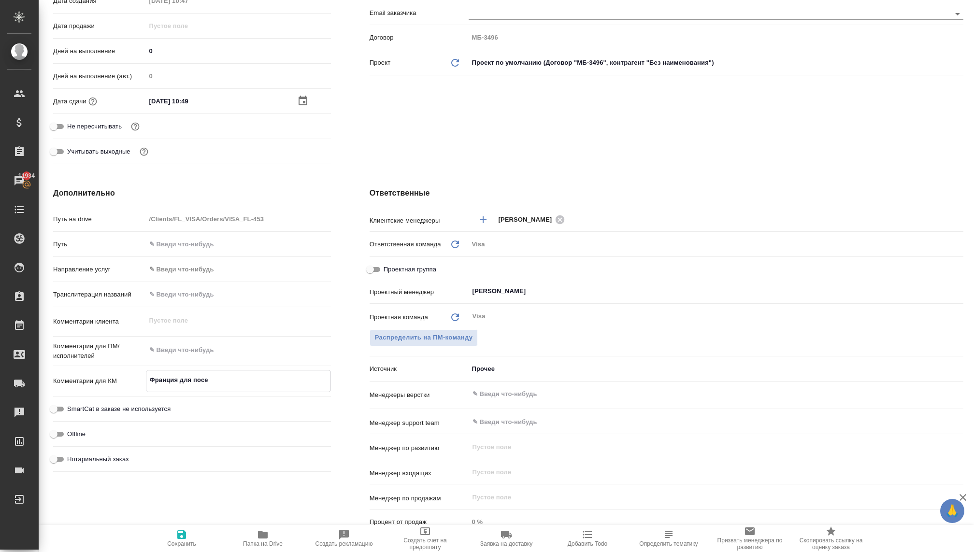
type textarea "x"
type textarea "Франция для посеще"
type textarea "x"
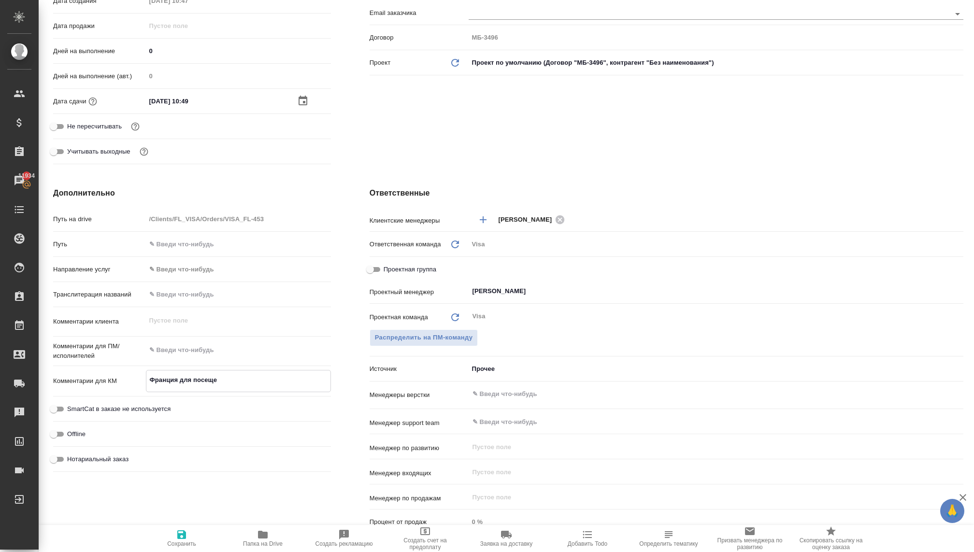
type textarea "x"
type textarea "Франция для посещен"
type textarea "x"
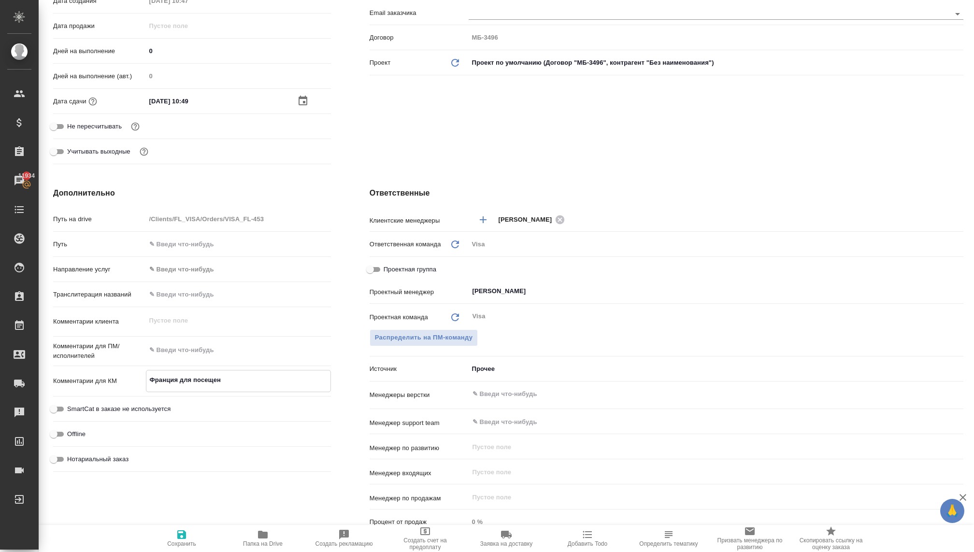
type textarea "x"
type textarea "Франция для посещени"
type textarea "x"
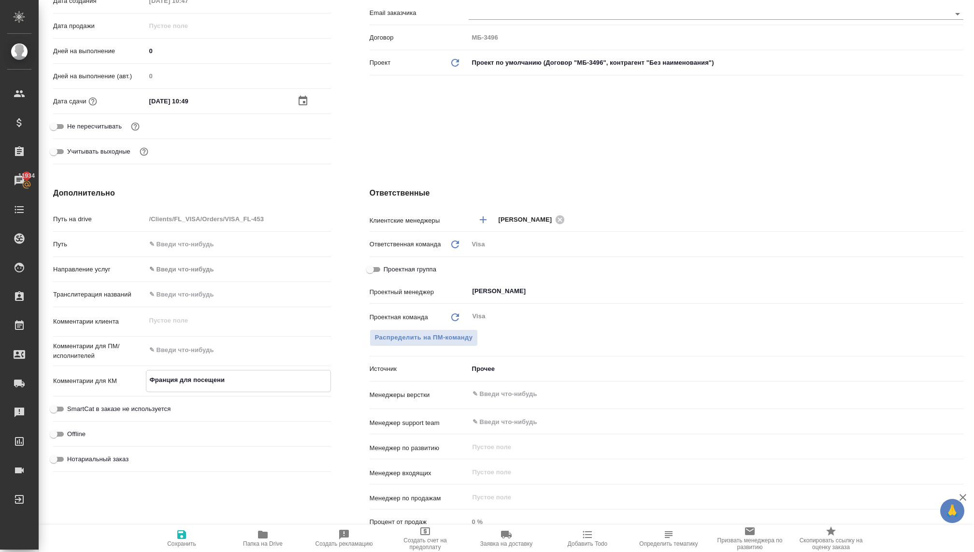
type textarea "Франция для посещения"
type textarea "x"
type textarea "Франция для посещения"
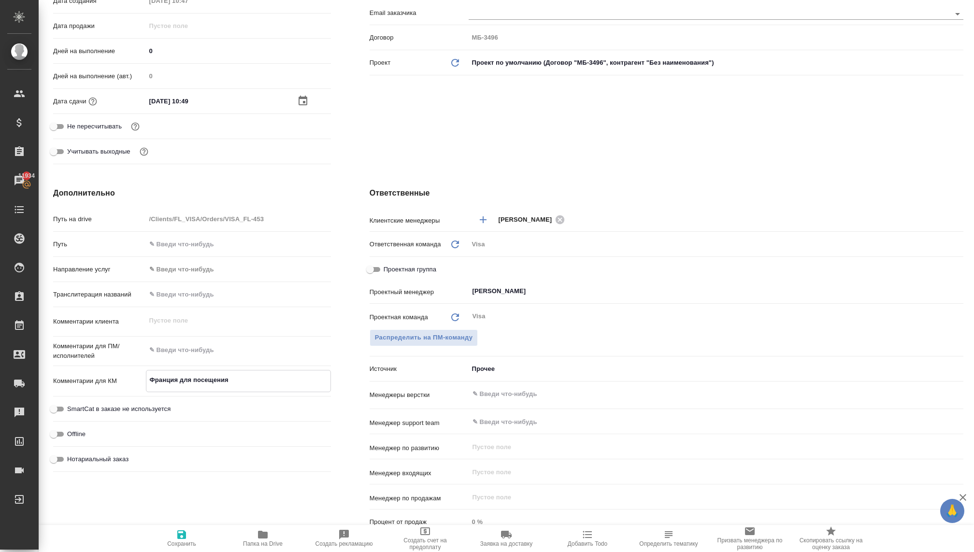
type textarea "x"
type textarea "Франция для посещения М"
type textarea "x"
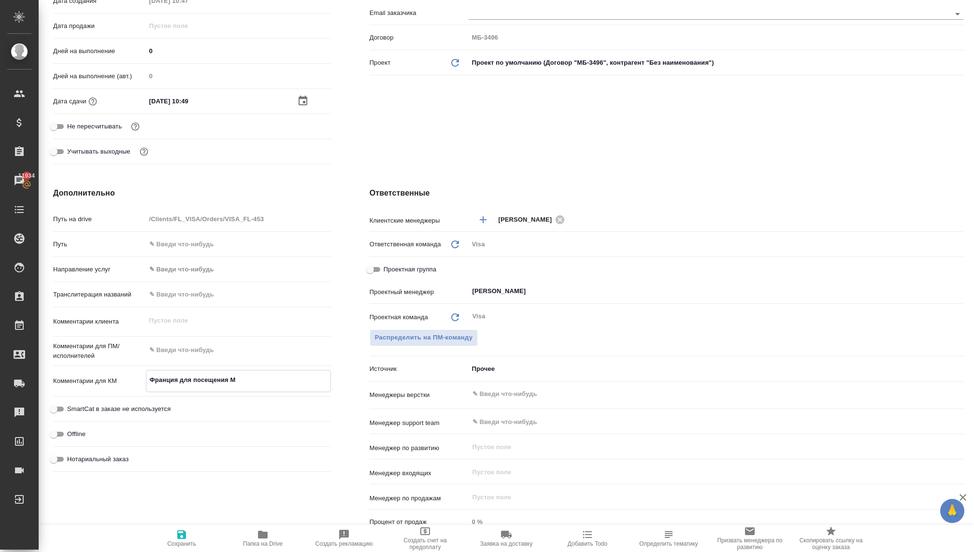
type textarea "x"
type textarea "Франция для посещения Ма"
type textarea "x"
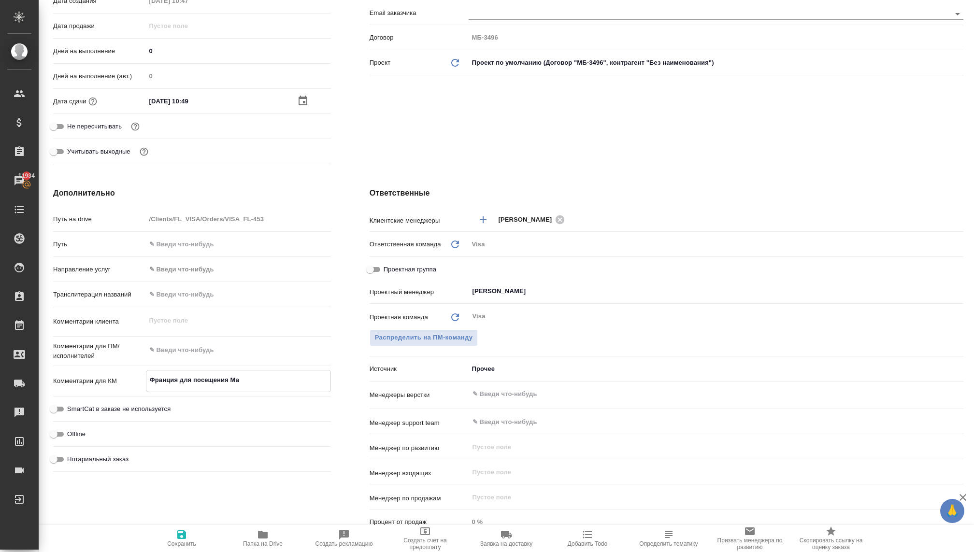
type textarea "x"
type textarea "Франция для посещения Ман"
type textarea "x"
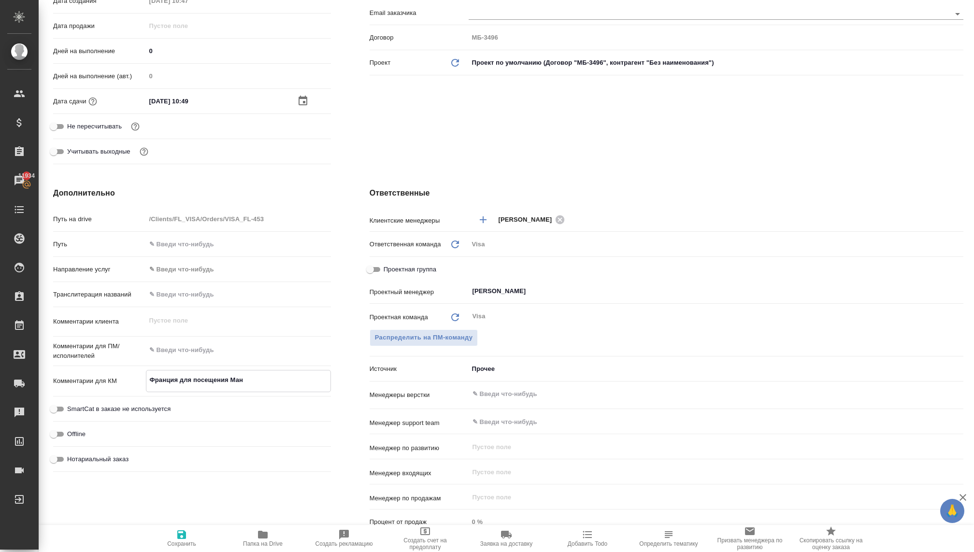
type textarea "Франция для посещения Мант"
type textarea "x"
type textarea "Франция для посещения Манта"
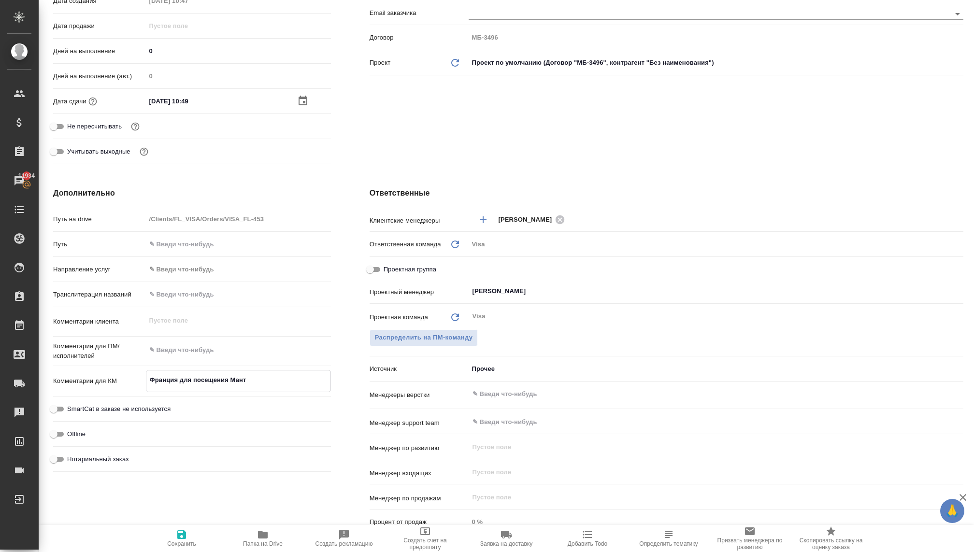
type textarea "x"
type textarea "Франция для посещения Мантар"
type textarea "x"
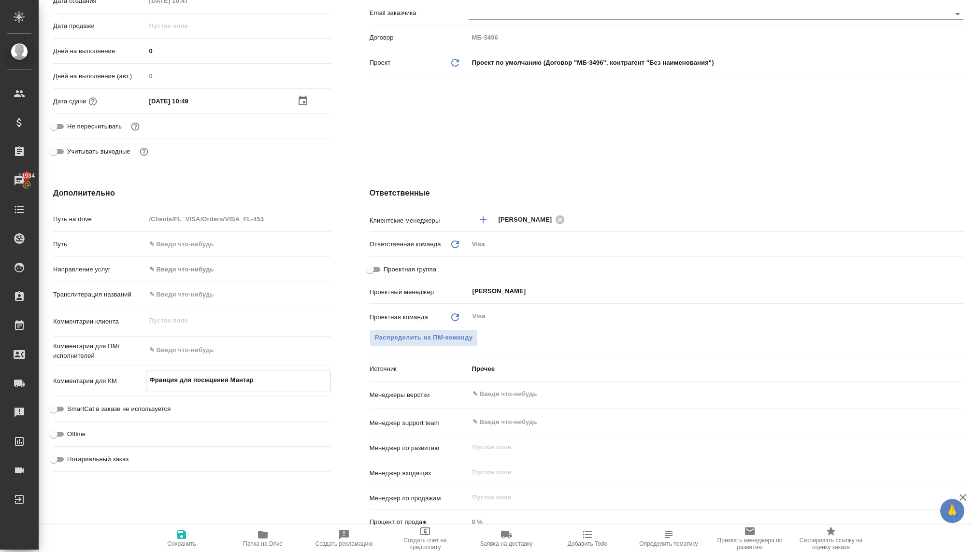
type textarea "x"
type textarea "Франция для посещения Мантари"
type textarea "x"
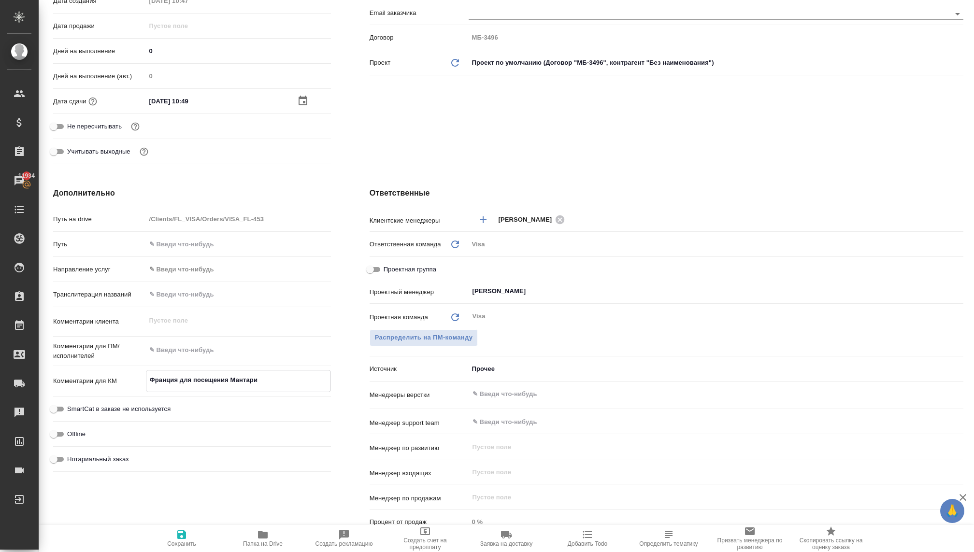
type textarea "x"
type textarea "Франция для посещения Мантарик"
type textarea "x"
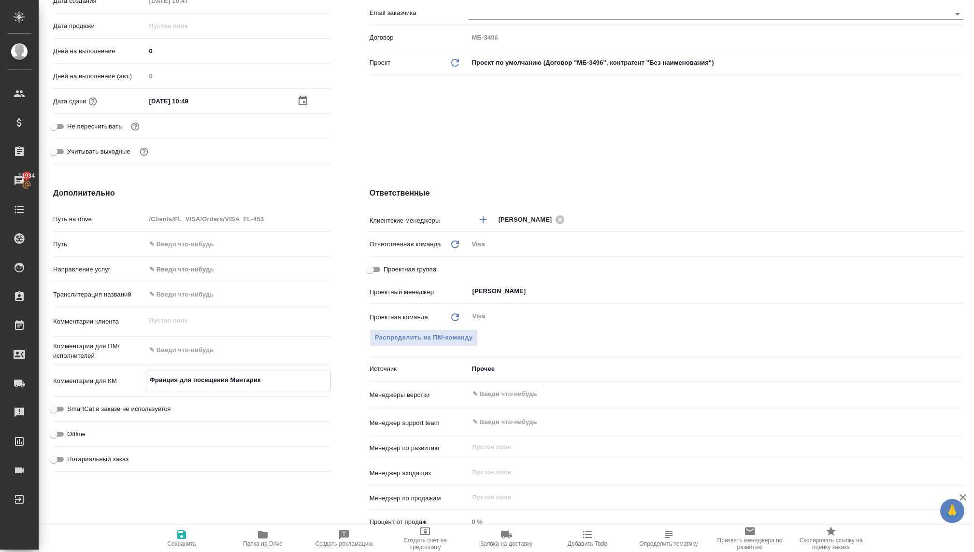
type textarea "Франция для посещения Мантарики"
type textarea "x"
type textarea "Франция для посещения Мантарики"
type textarea "x"
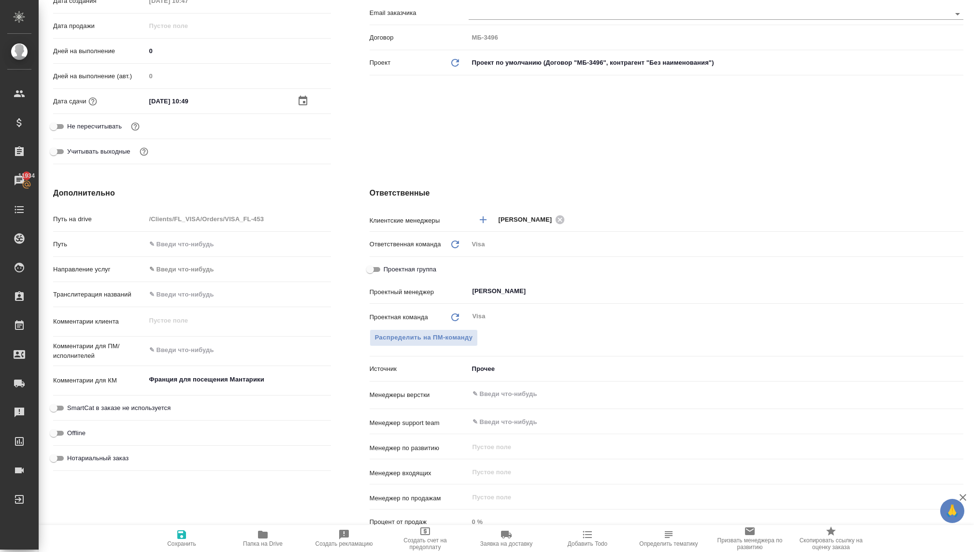
type textarea "x"
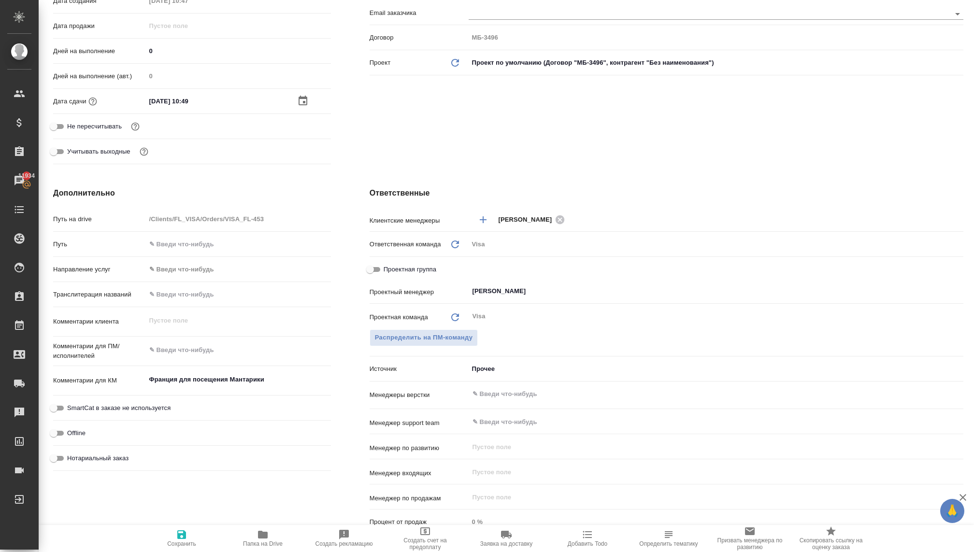
type textarea "x"
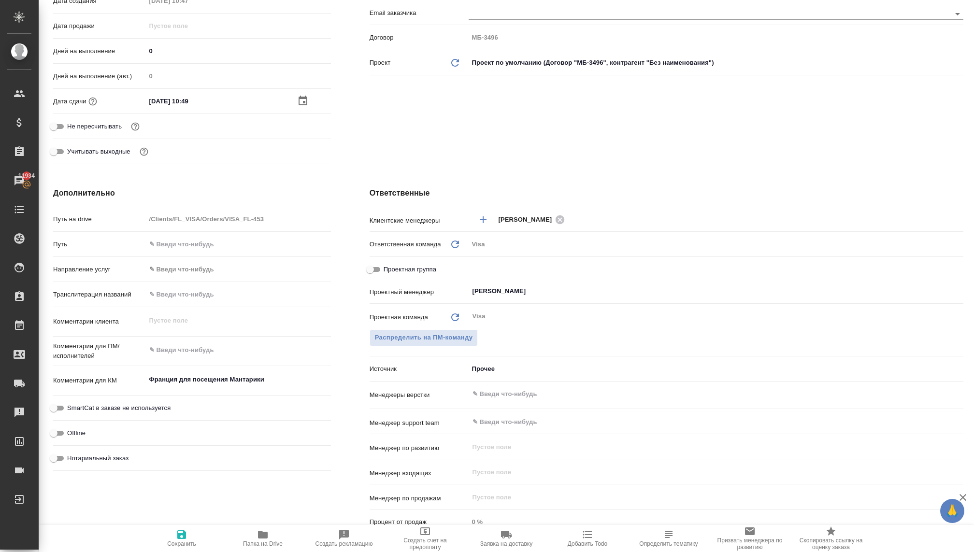
type textarea "x"
type textarea "Франция для посещения Мантарик"
click at [180, 537] on icon "button" at bounding box center [181, 535] width 9 height 9
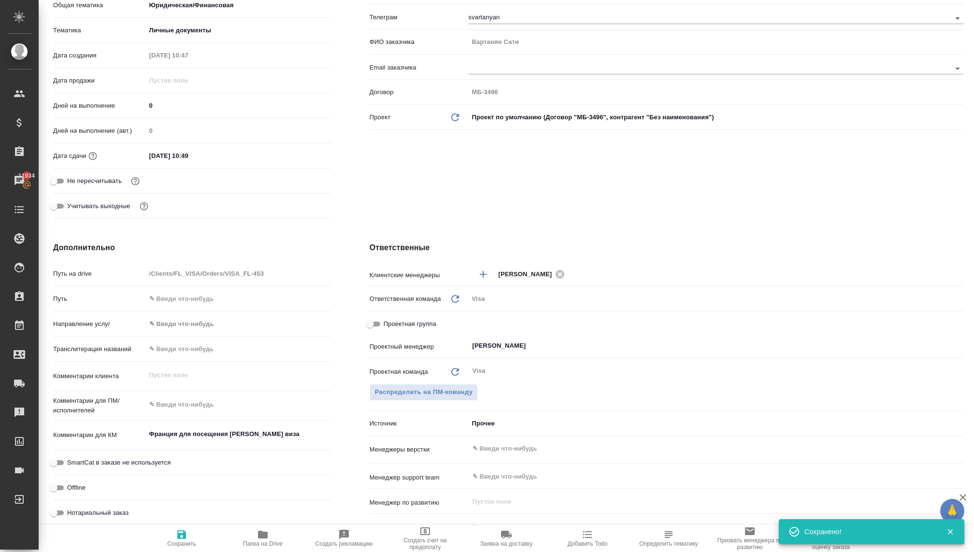
scroll to position [206, 0]
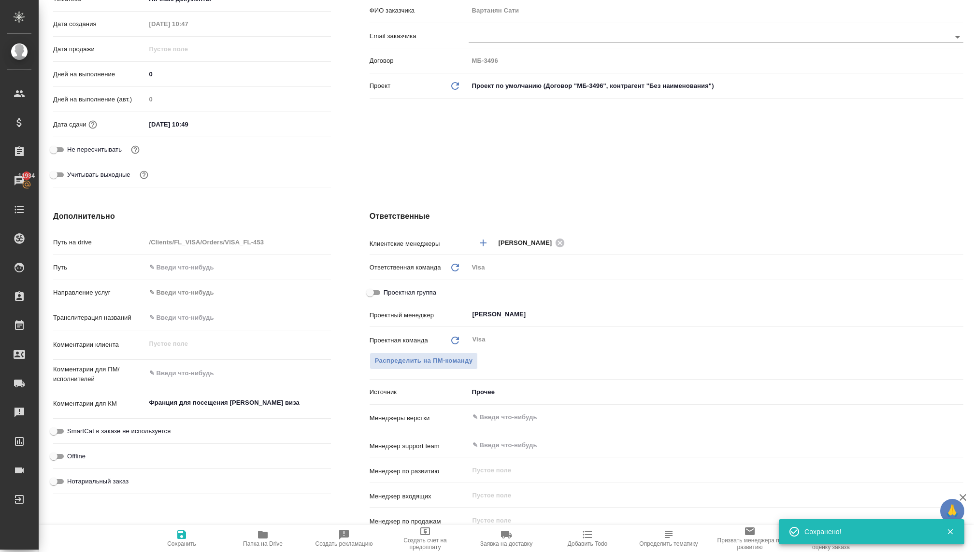
click at [474, 390] on body "🙏 .cls-1 fill:#fff; AWATERA Kovaleva Ekaterina Клиенты Спецификации Заказы 1193…" at bounding box center [487, 276] width 974 height 552
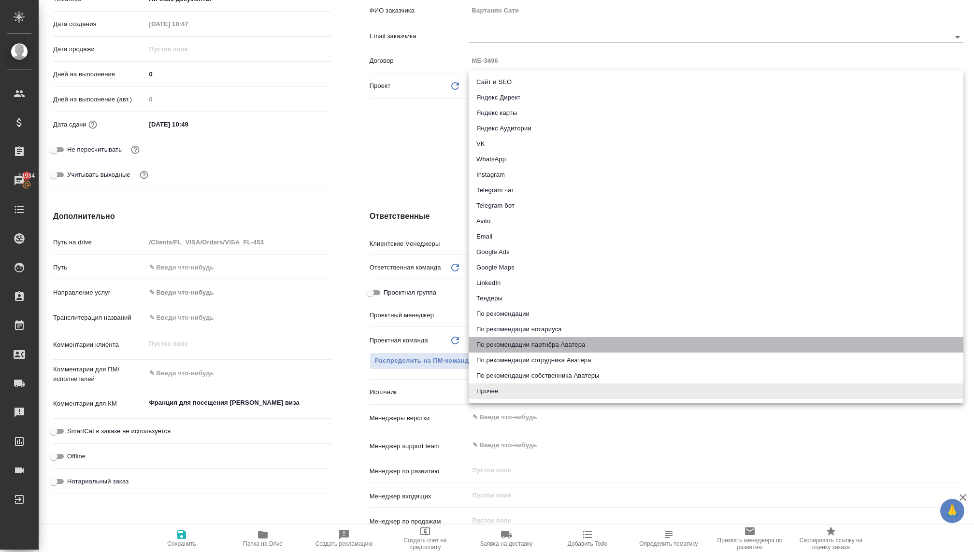
click at [494, 343] on li "По рекомендации партнёра Аватера" at bounding box center [716, 344] width 495 height 15
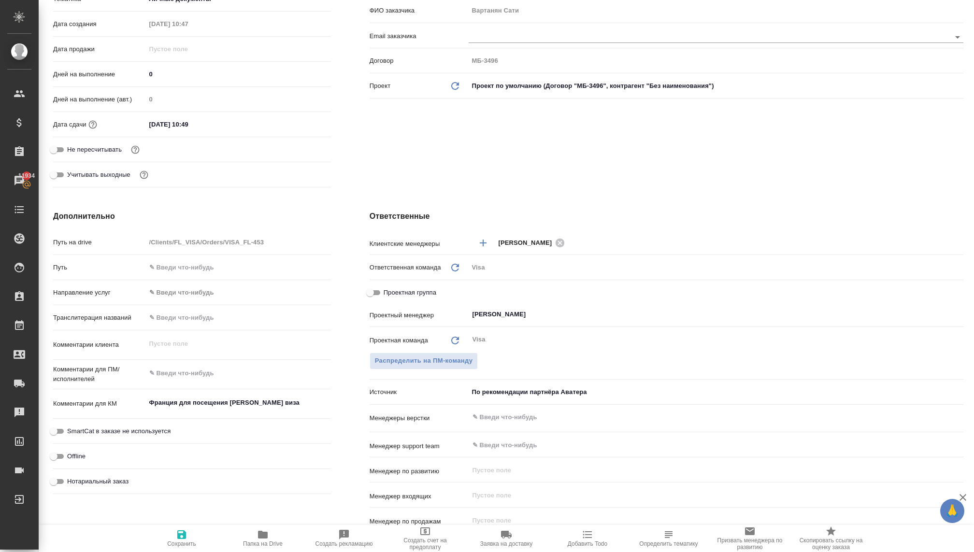
click at [179, 532] on icon "button" at bounding box center [182, 535] width 12 height 12
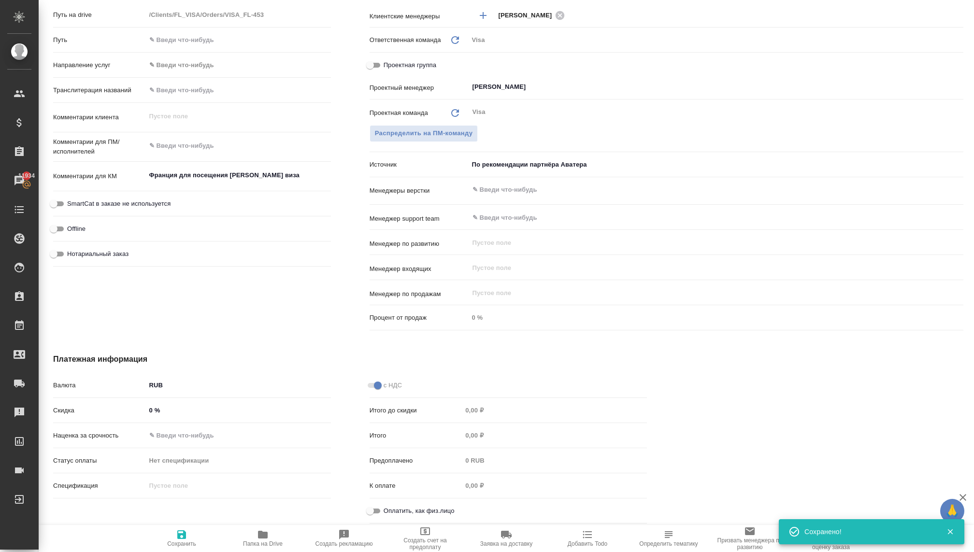
scroll to position [0, 0]
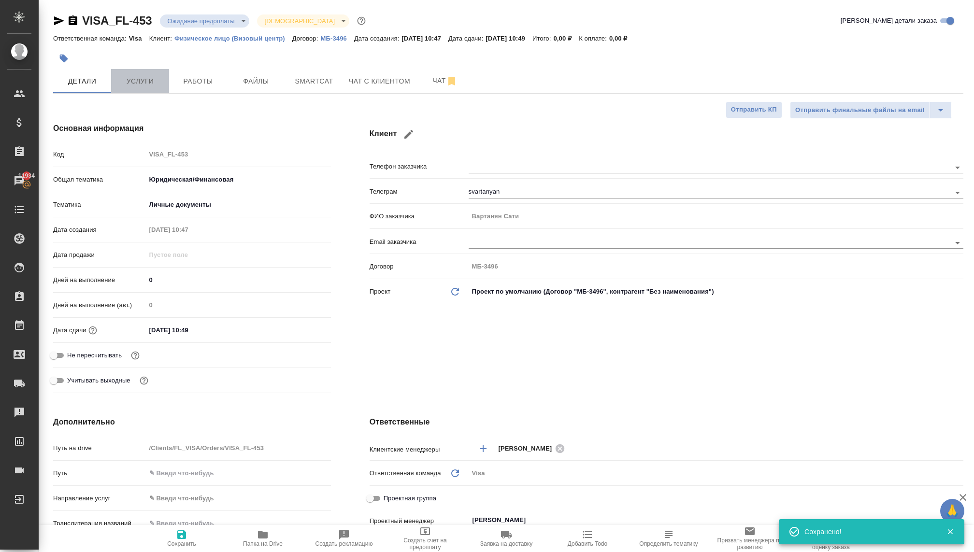
click at [146, 79] on span "Услуги" at bounding box center [140, 81] width 46 height 12
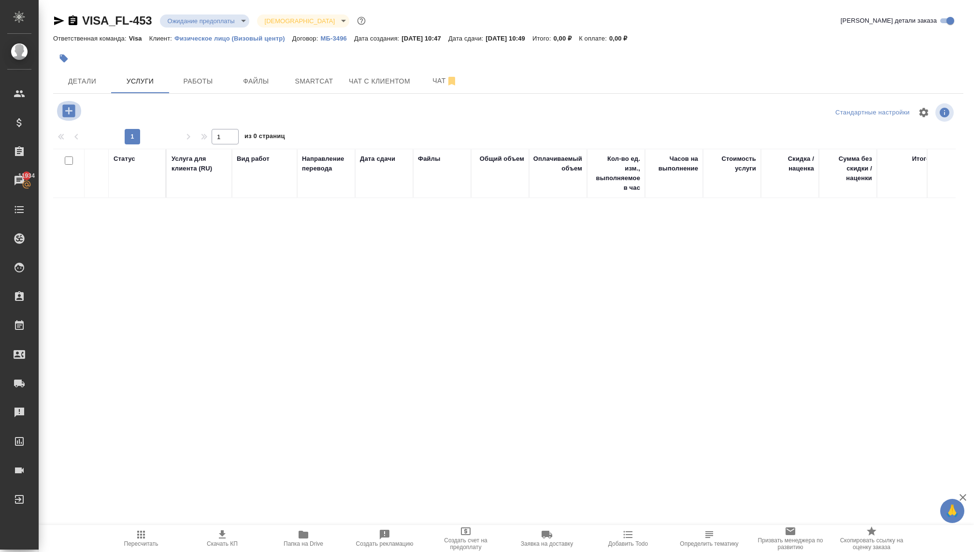
click at [68, 111] on icon "button" at bounding box center [68, 110] width 17 height 17
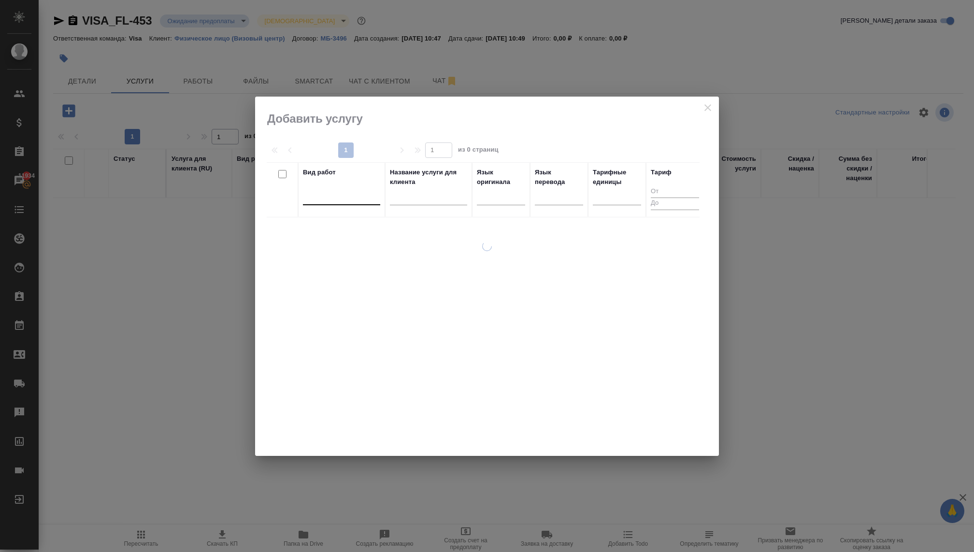
click at [355, 190] on div at bounding box center [341, 195] width 77 height 14
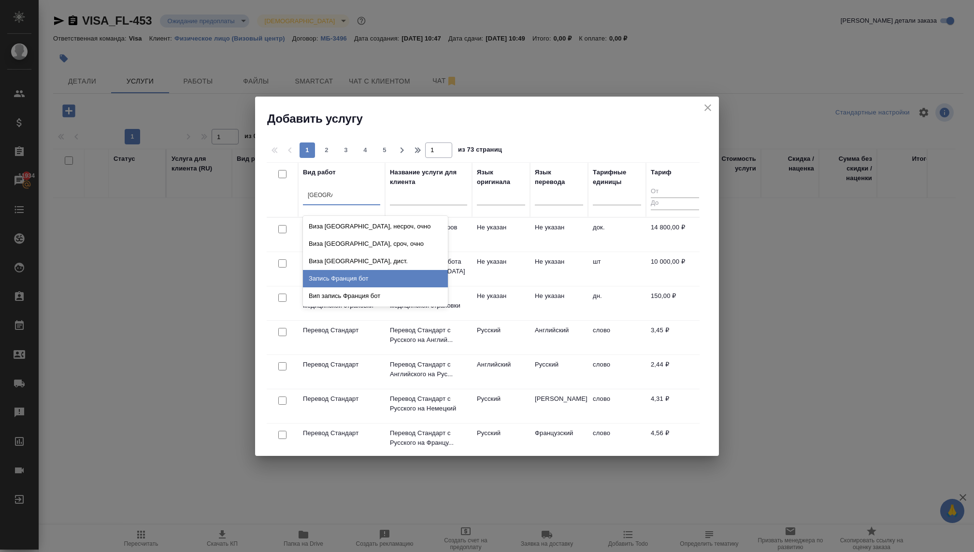
click at [341, 276] on div "Запись Франция бот" at bounding box center [375, 278] width 145 height 17
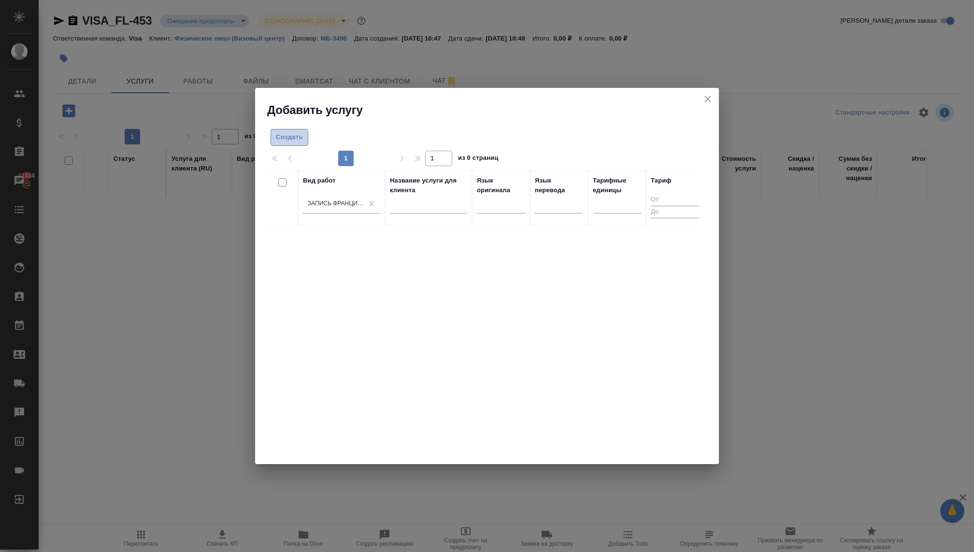
click at [296, 136] on span "Создать" at bounding box center [289, 137] width 27 height 11
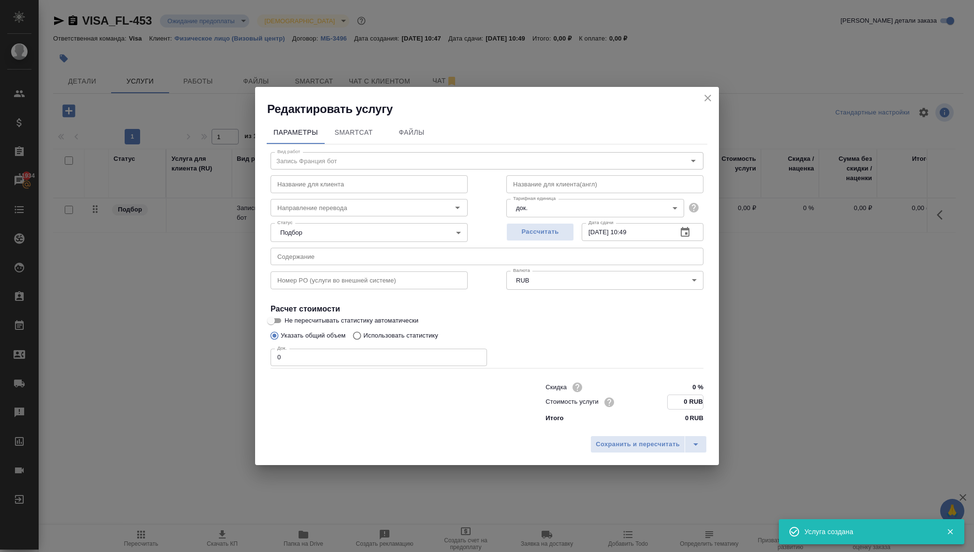
click at [681, 403] on input "0 RUB" at bounding box center [685, 402] width 35 height 14
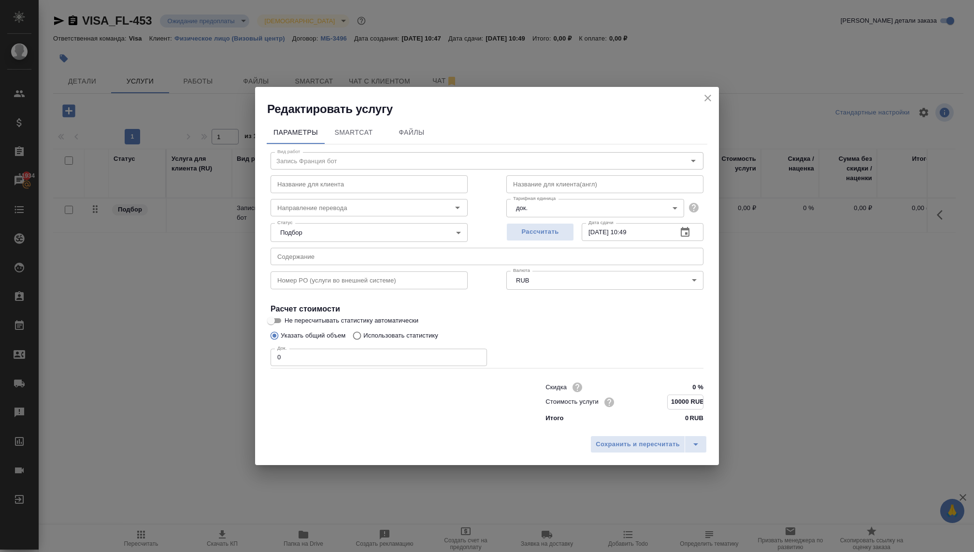
click at [439, 358] on input "0" at bounding box center [379, 357] width 216 height 17
click at [398, 231] on body "🙏 .cls-1 fill:#fff; AWATERA Kovaleva Ekaterina Клиенты Спецификации Заказы 1193…" at bounding box center [487, 276] width 974 height 552
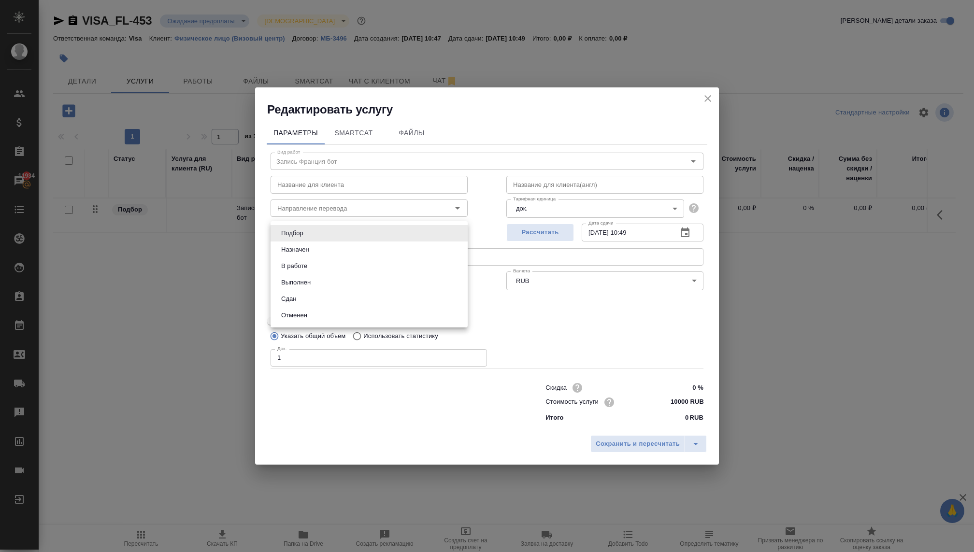
click at [324, 267] on li "В работе" at bounding box center [369, 266] width 197 height 16
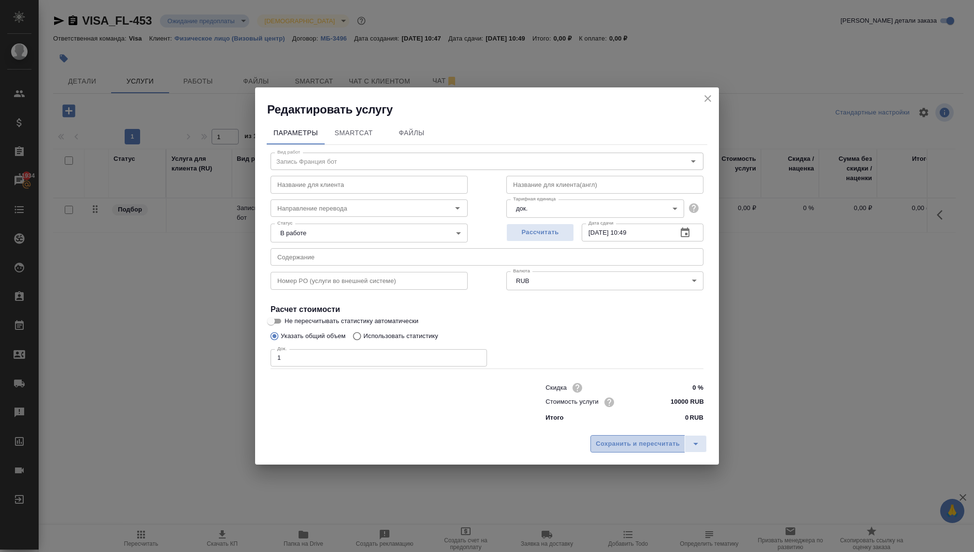
click at [641, 442] on span "Сохранить и пересчитать" at bounding box center [638, 444] width 84 height 11
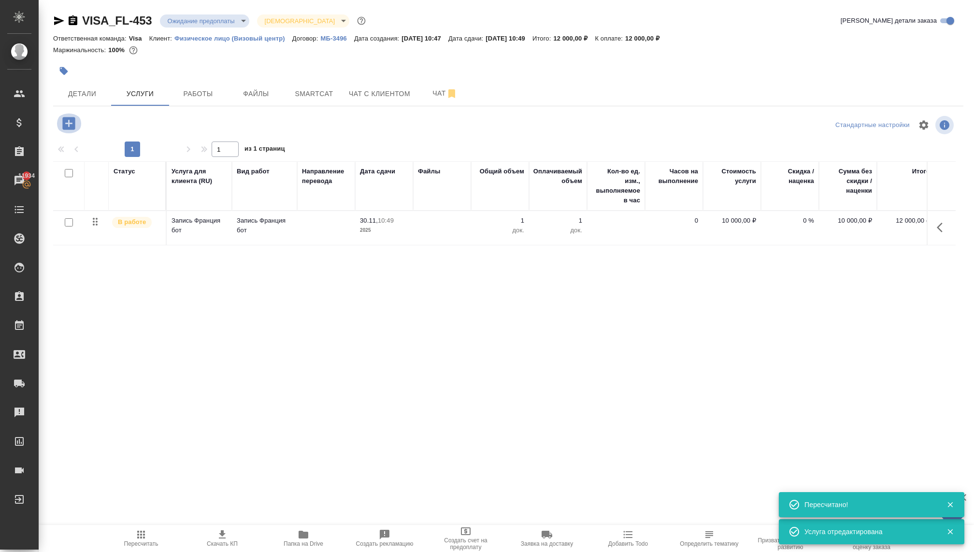
click at [71, 122] on icon "button" at bounding box center [68, 123] width 13 height 13
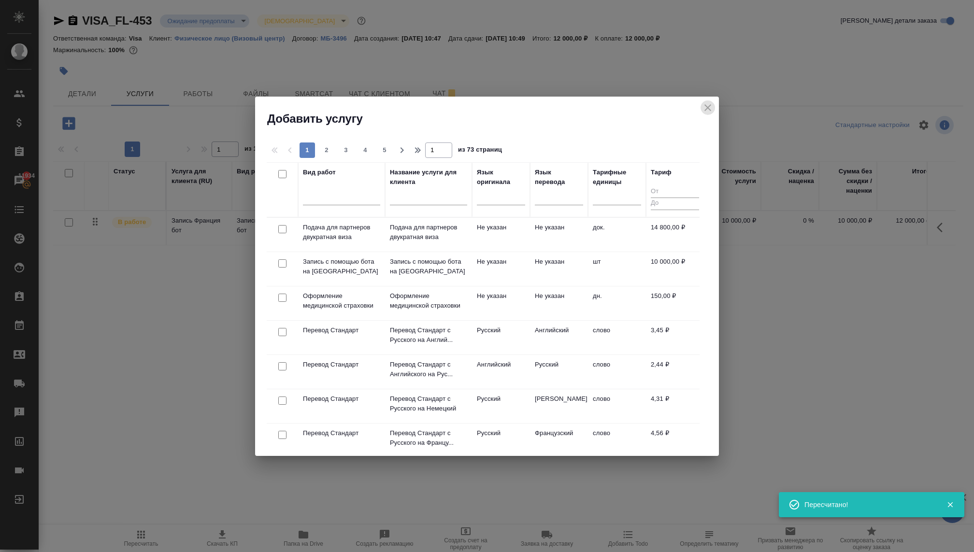
click at [710, 104] on icon "close" at bounding box center [708, 107] width 7 height 7
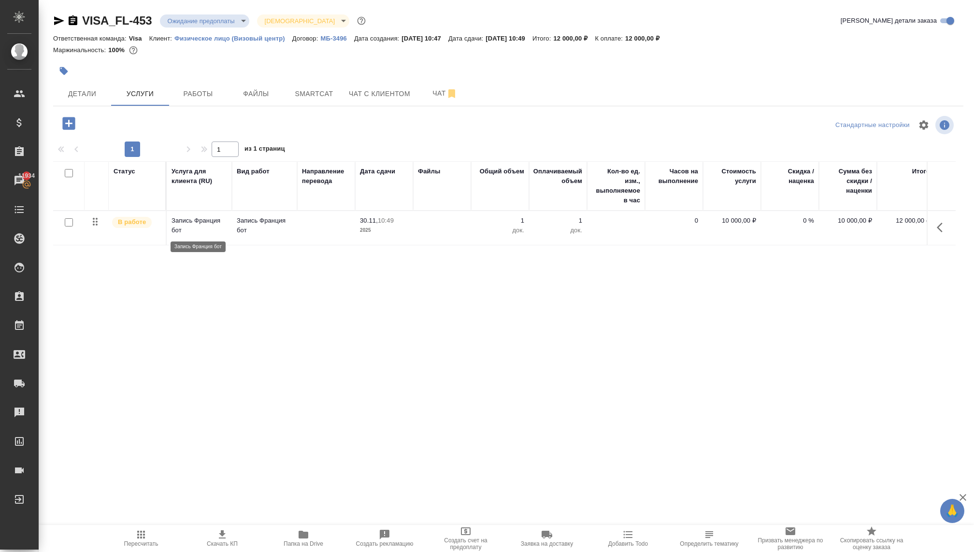
click at [201, 220] on p "Запись Франция бот" at bounding box center [200, 225] width 56 height 19
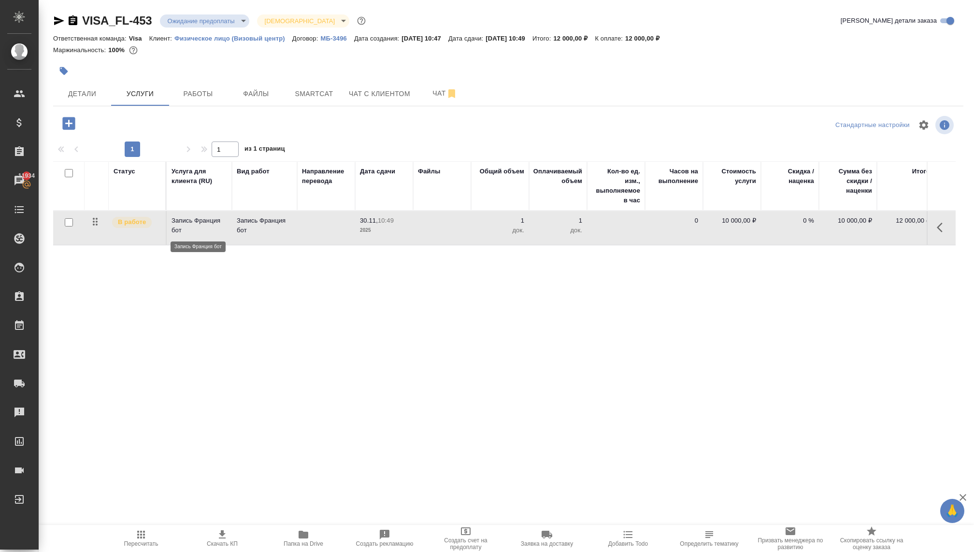
click at [201, 220] on p "Запись Франция бот" at bounding box center [200, 225] width 56 height 19
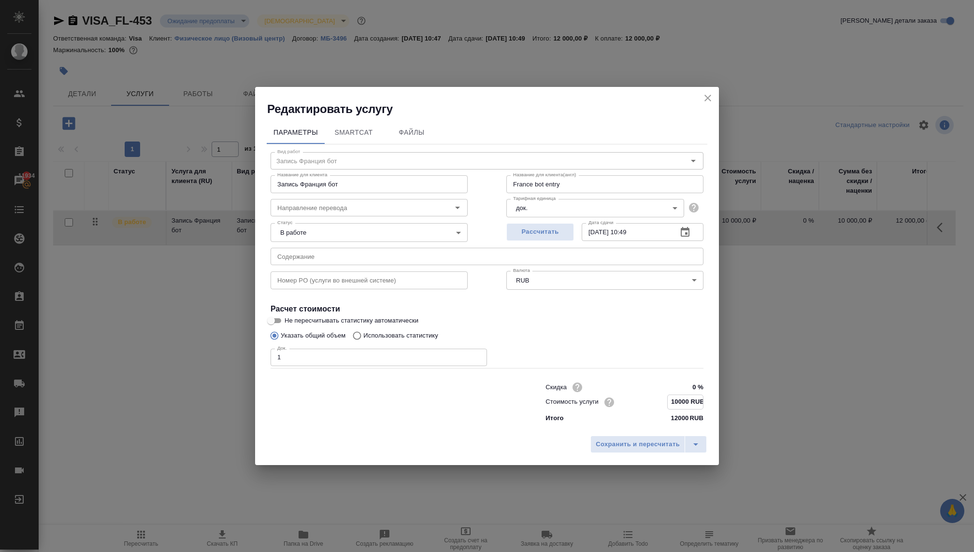
click at [669, 401] on input "10000 RUB" at bounding box center [685, 402] width 35 height 14
click at [597, 443] on span "Сохранить и пересчитать" at bounding box center [638, 444] width 84 height 11
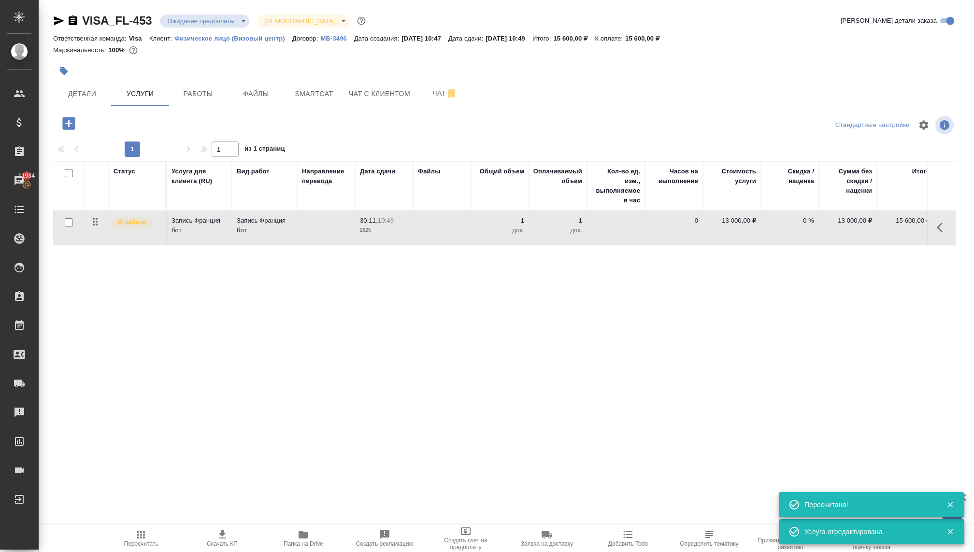
click at [62, 124] on icon "button" at bounding box center [68, 123] width 17 height 17
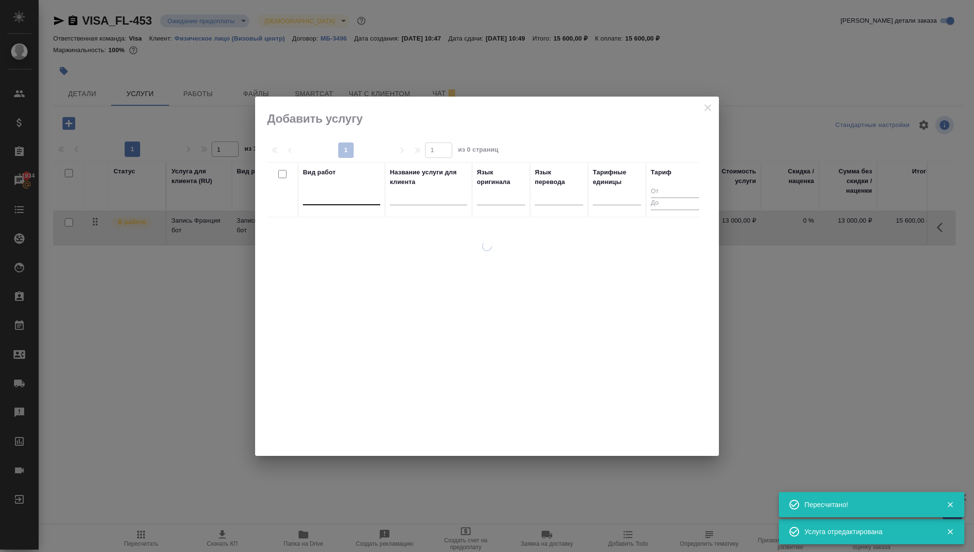
click at [316, 200] on div at bounding box center [341, 195] width 77 height 14
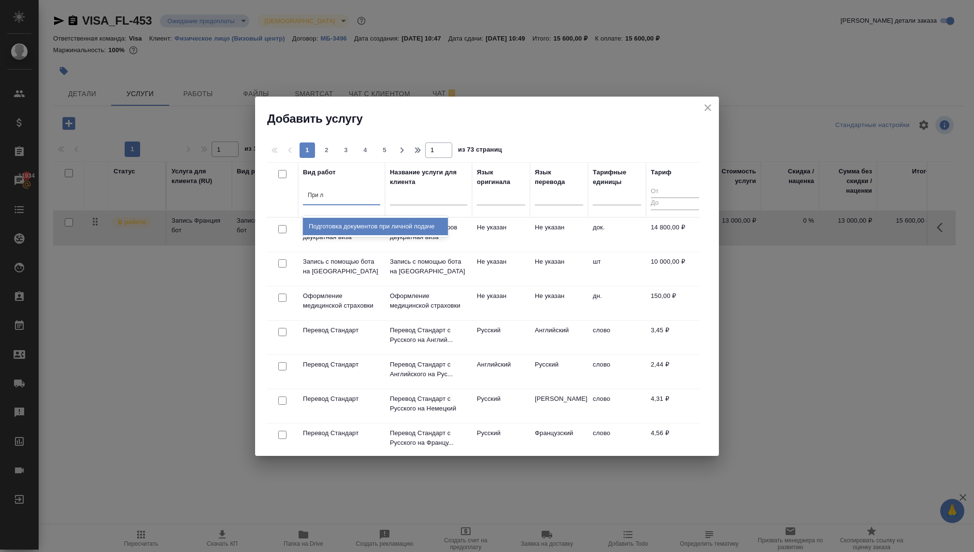
click at [327, 223] on div "Подготовка документов при личной подаче" at bounding box center [375, 226] width 145 height 17
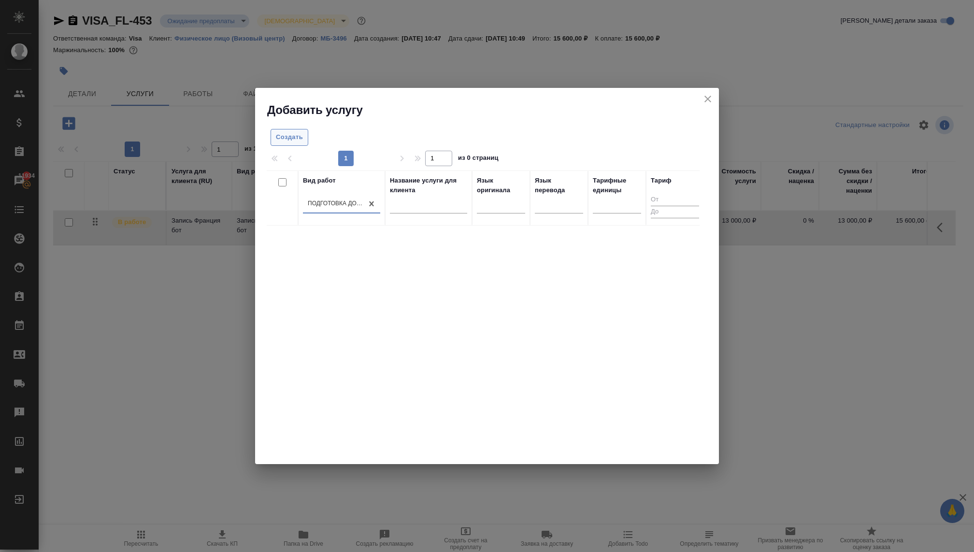
click at [273, 138] on button "Создать" at bounding box center [290, 137] width 38 height 17
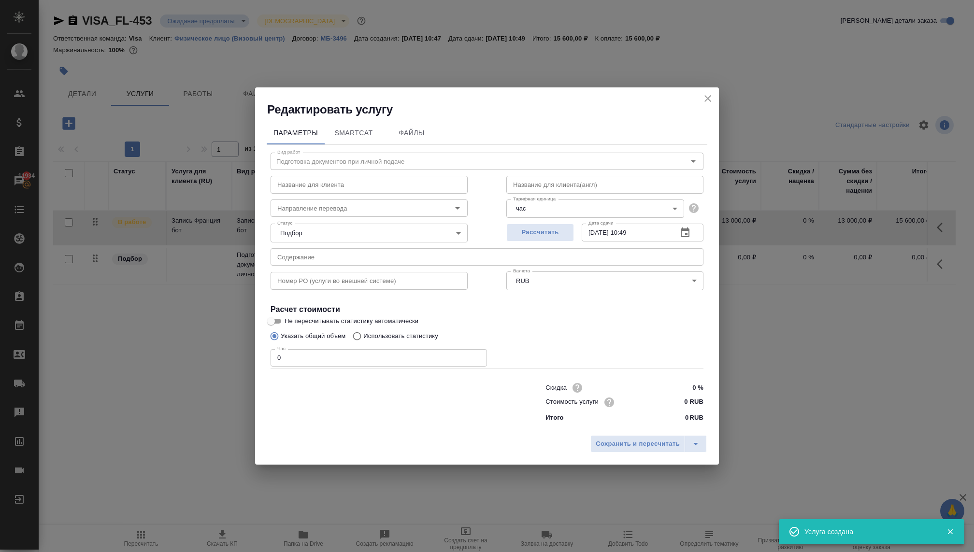
click at [335, 226] on body "🙏 .cls-1 fill:#fff; AWATERA Kovaleva Ekaterina Клиенты Спецификации Заказы 1193…" at bounding box center [487, 276] width 974 height 552
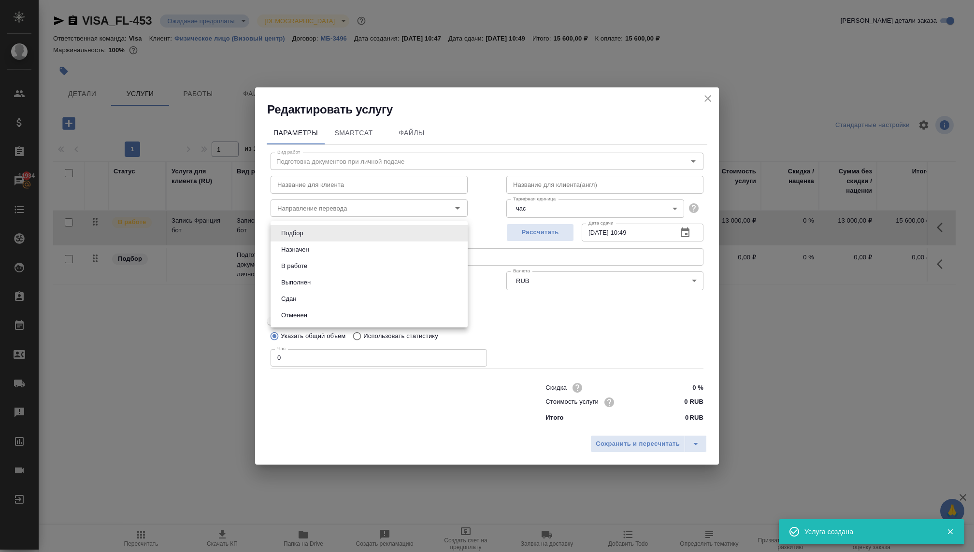
click at [331, 263] on li "В работе" at bounding box center [369, 266] width 197 height 16
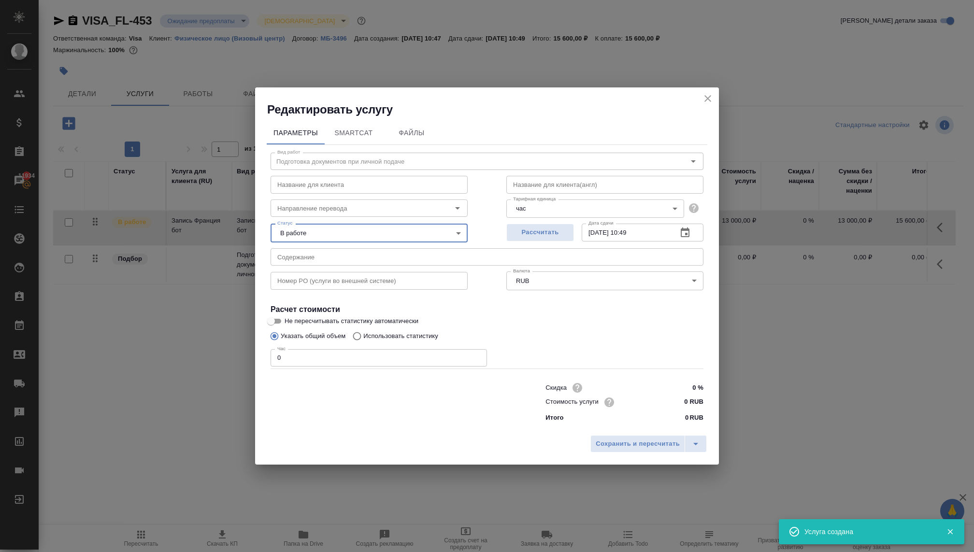
click at [297, 353] on input "0" at bounding box center [379, 357] width 216 height 17
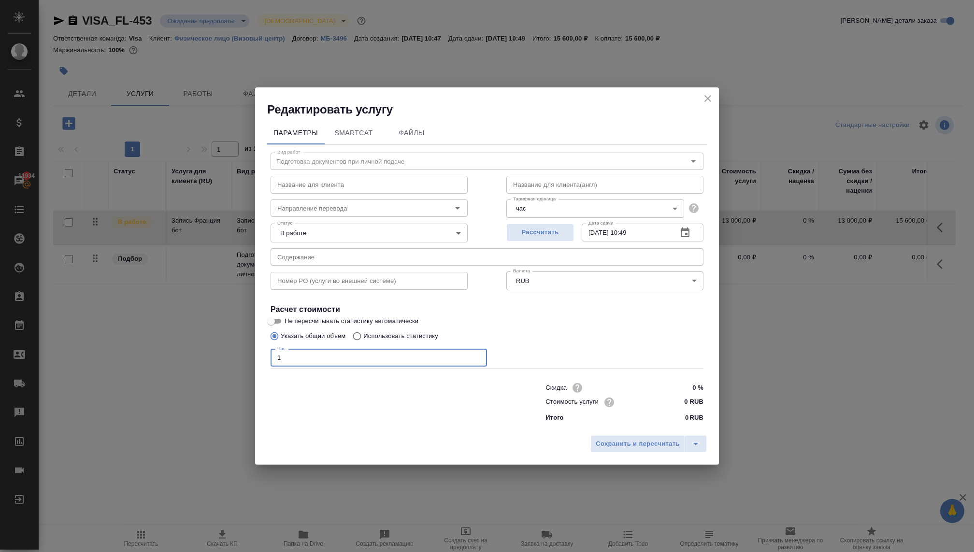
click at [677, 404] on input "0 RUB" at bounding box center [685, 402] width 36 height 14
click at [616, 448] on span "Сохранить и пересчитать" at bounding box center [638, 444] width 84 height 11
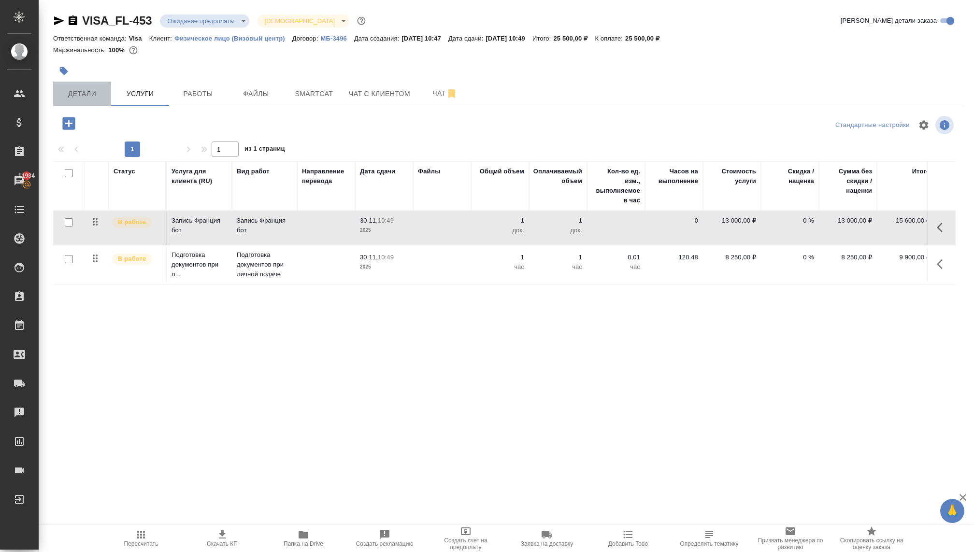
click at [86, 89] on span "Детали" at bounding box center [82, 94] width 46 height 12
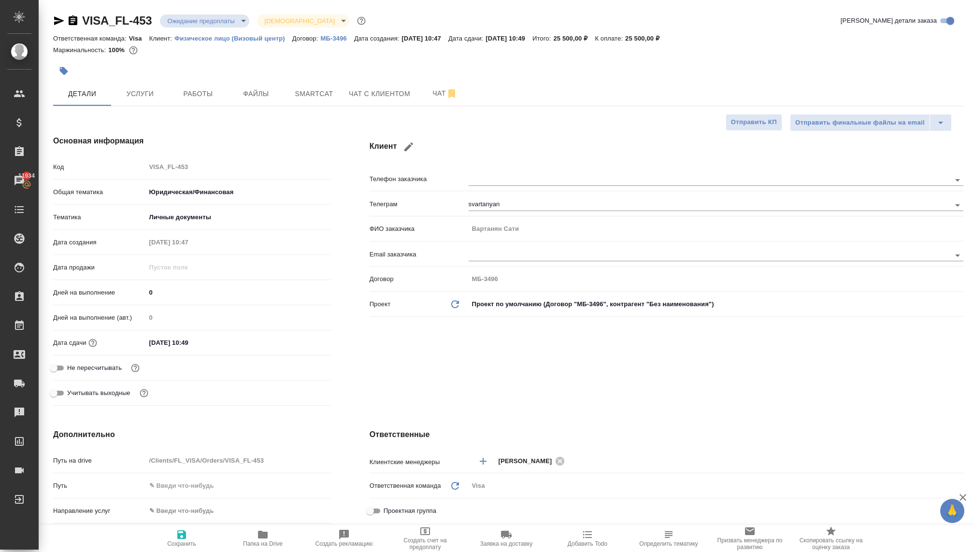
scroll to position [446, 0]
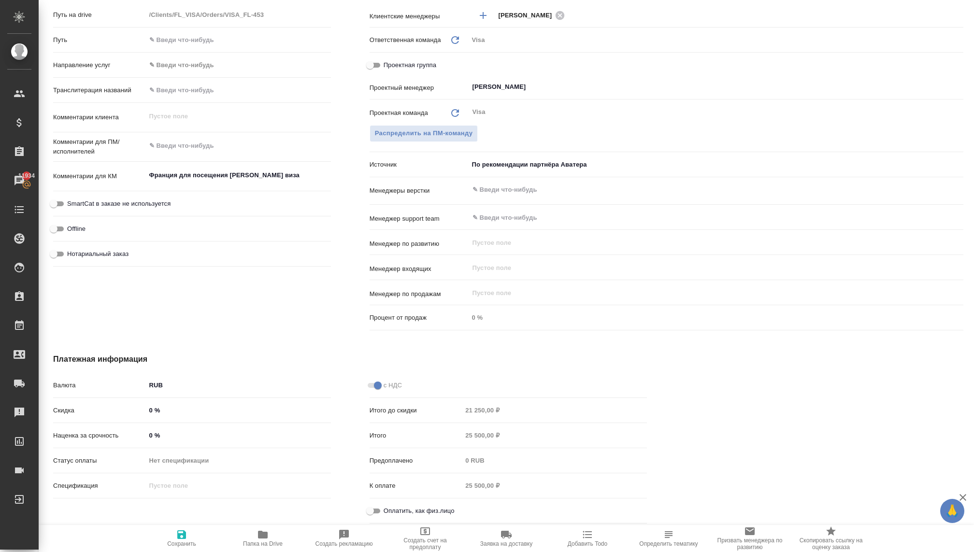
click at [378, 509] on input "Оплатить, как физ.лицо" at bounding box center [370, 511] width 35 height 12
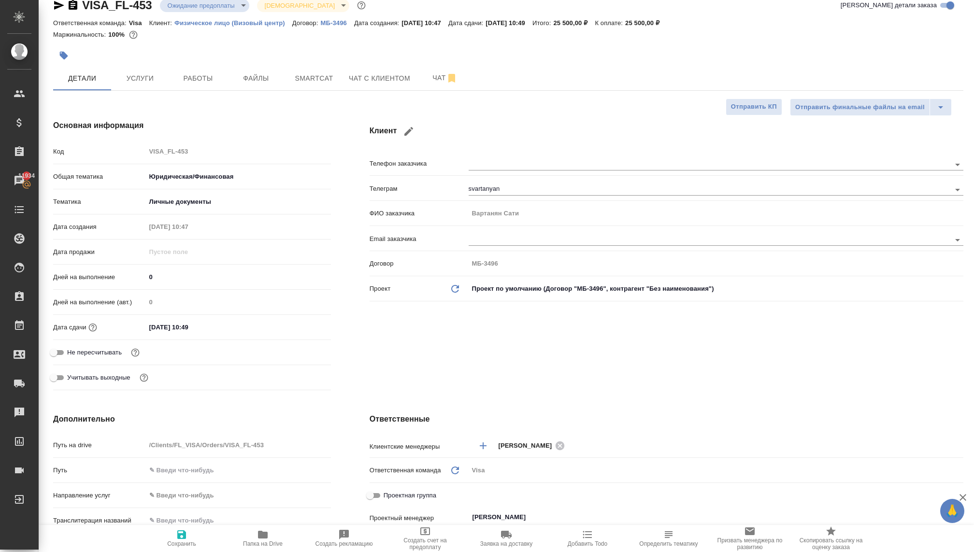
scroll to position [0, 0]
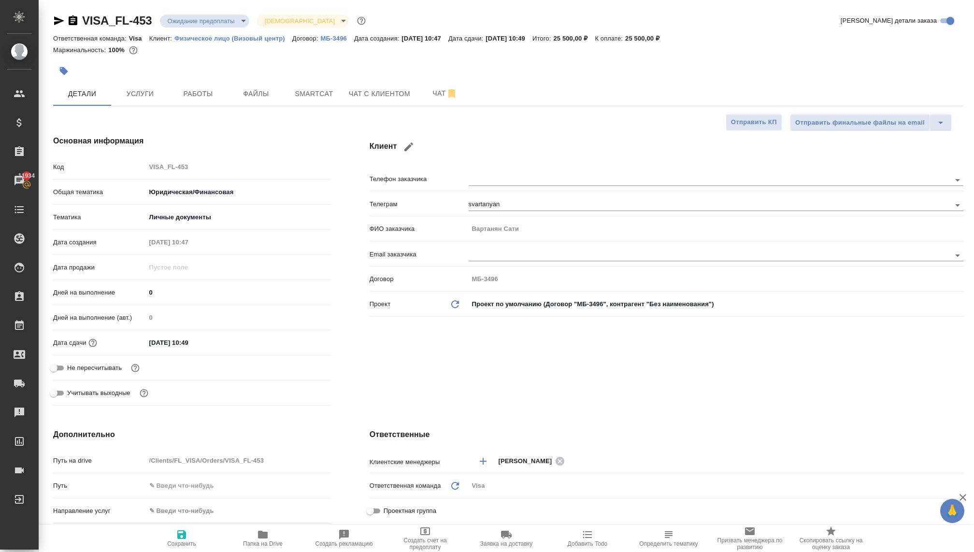
click at [179, 536] on icon "button" at bounding box center [181, 535] width 9 height 9
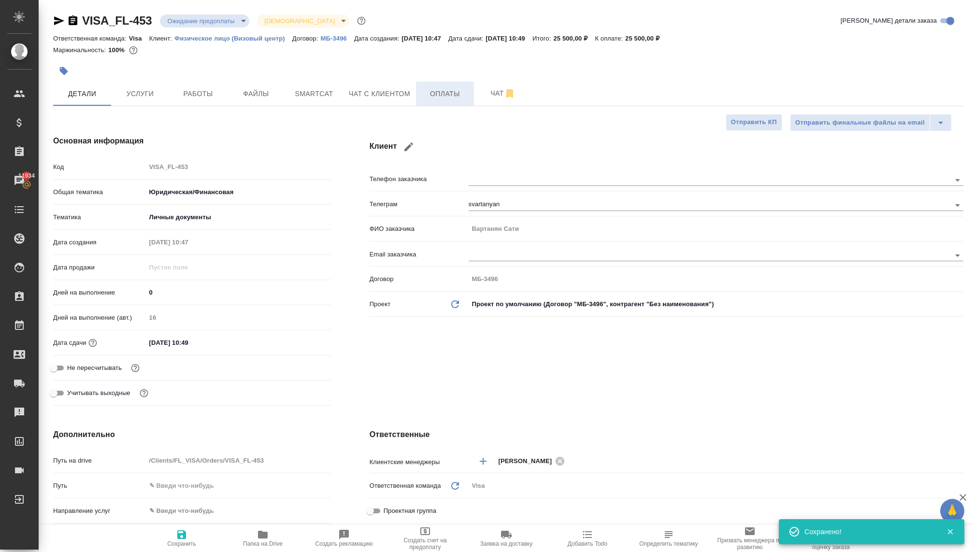
click at [439, 97] on span "Оплаты" at bounding box center [445, 94] width 46 height 12
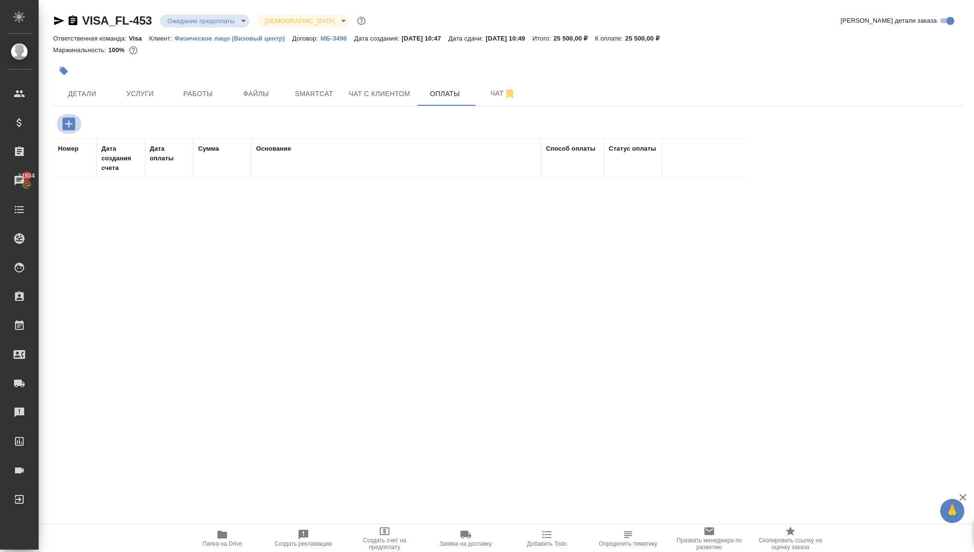
click at [71, 117] on icon "button" at bounding box center [68, 123] width 13 height 13
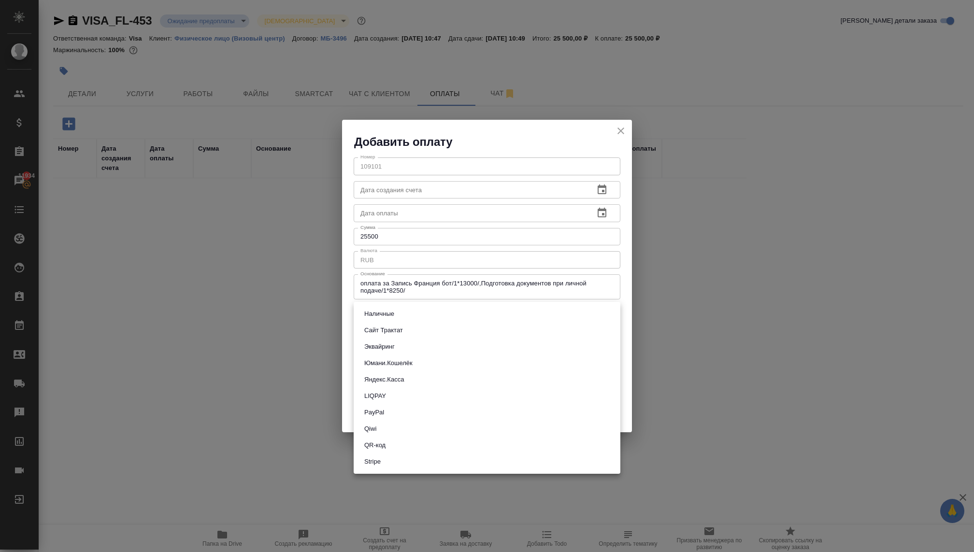
click at [404, 314] on body "🙏 .cls-1 fill:#fff; AWATERA Kovaleva Ekaterina Клиенты Спецификации Заказы 1193…" at bounding box center [487, 276] width 974 height 552
click at [381, 330] on button "Сайт Трактат" at bounding box center [383, 330] width 44 height 11
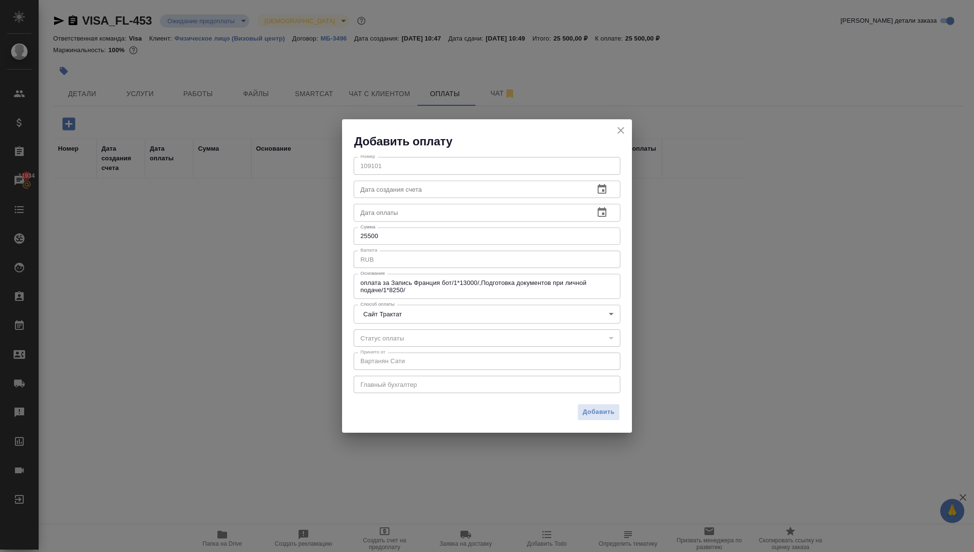
click at [575, 410] on div "Добавить" at bounding box center [487, 416] width 290 height 34
click at [590, 408] on span "Добавить" at bounding box center [599, 412] width 32 height 11
